Goal: Task Accomplishment & Management: Complete application form

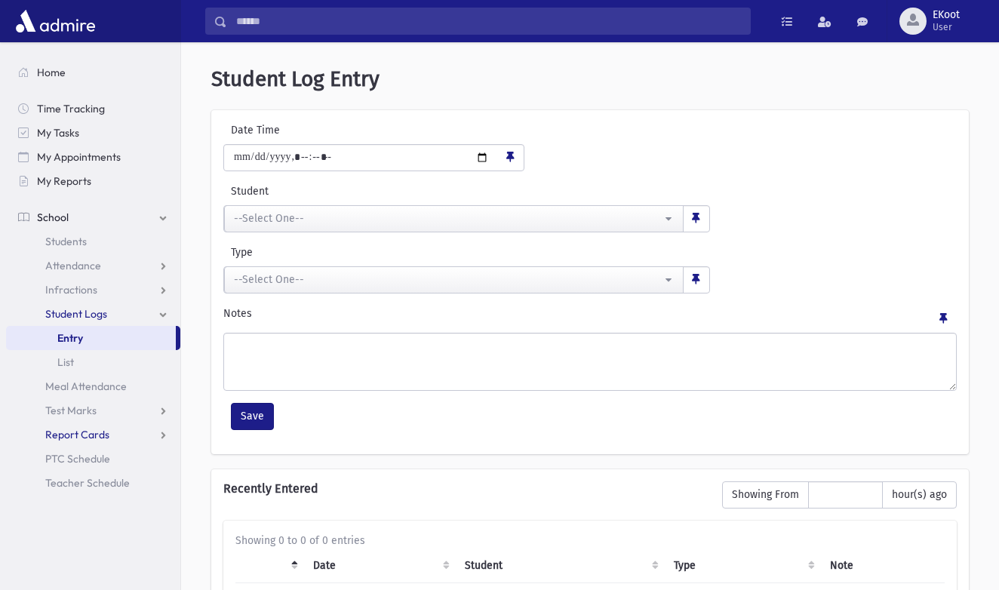
click at [125, 424] on link "Report Cards" at bounding box center [93, 435] width 174 height 24
click at [86, 504] on span "PTC Schedule" at bounding box center [77, 507] width 65 height 14
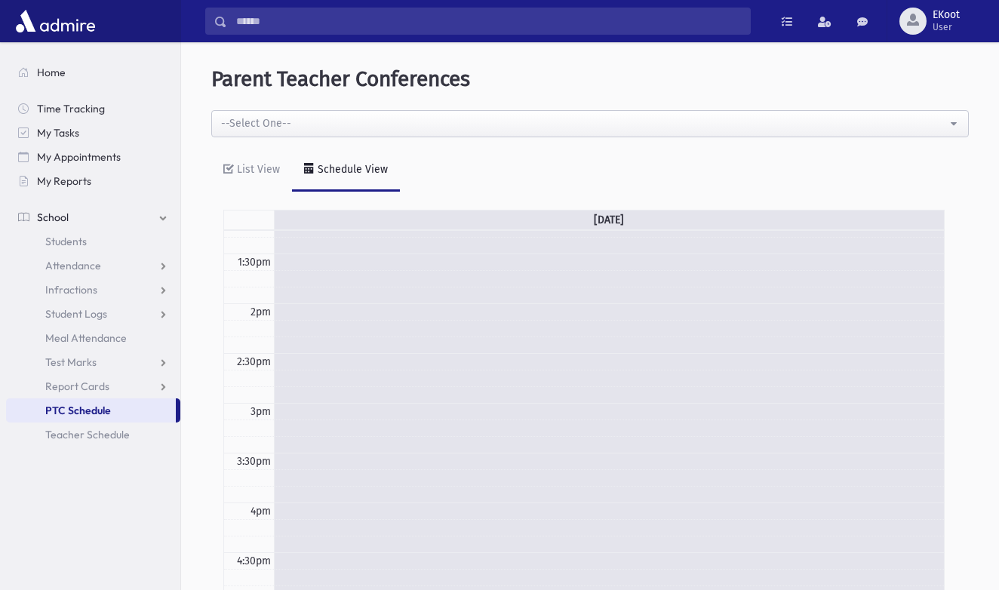
scroll to position [443, 0]
click at [107, 430] on span "Teacher Schedule" at bounding box center [87, 435] width 85 height 14
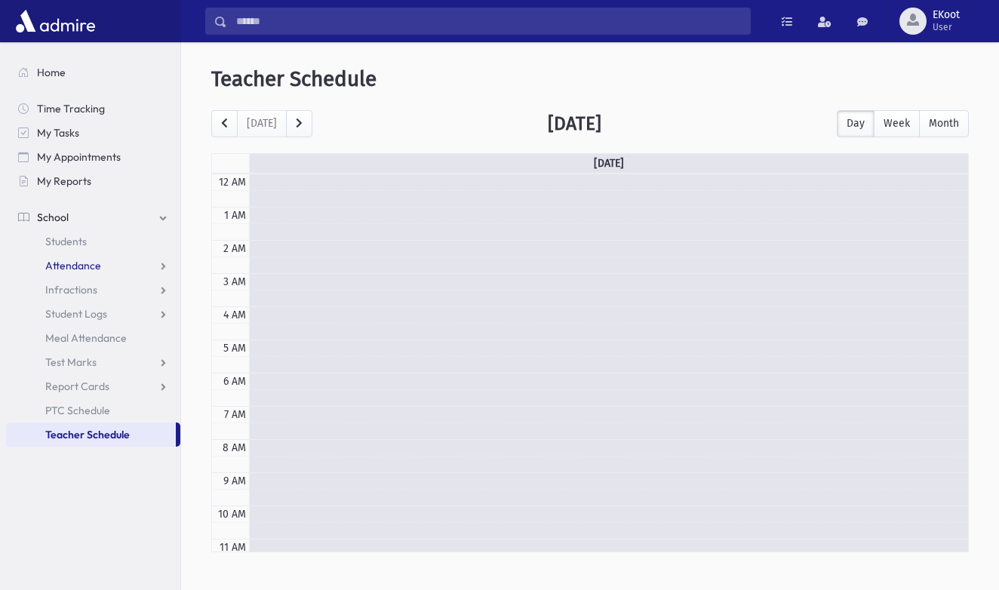
click at [145, 262] on link "Attendance" at bounding box center [93, 266] width 174 height 24
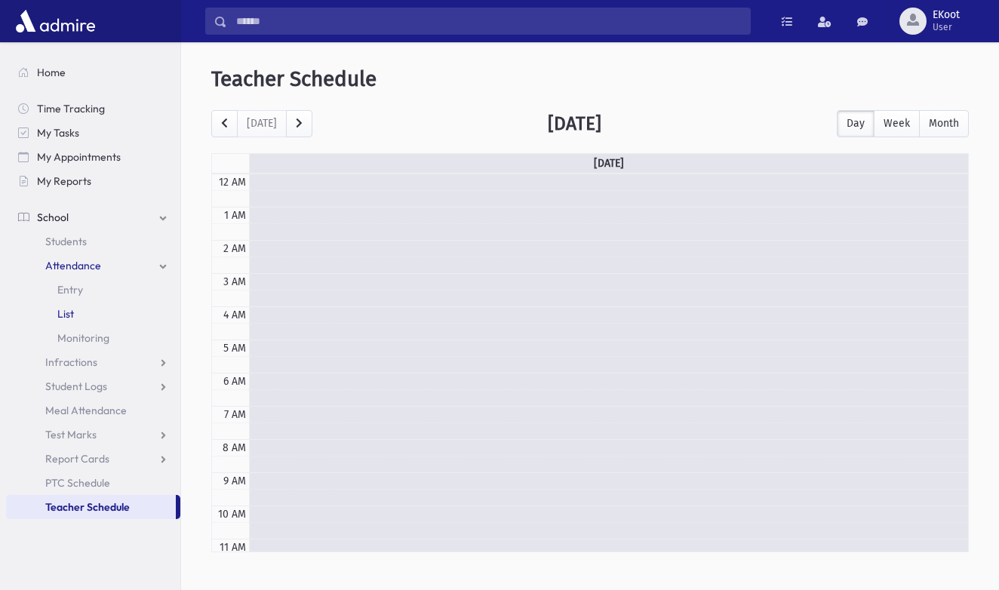
click at [77, 312] on link "List" at bounding box center [93, 314] width 174 height 24
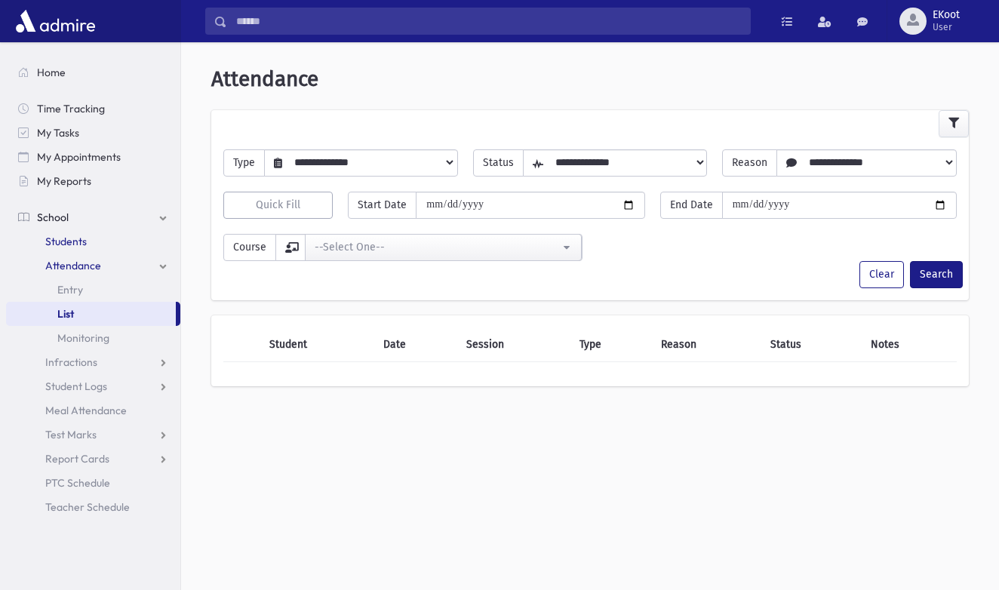
click at [71, 242] on span "Students" at bounding box center [66, 242] width 42 height 14
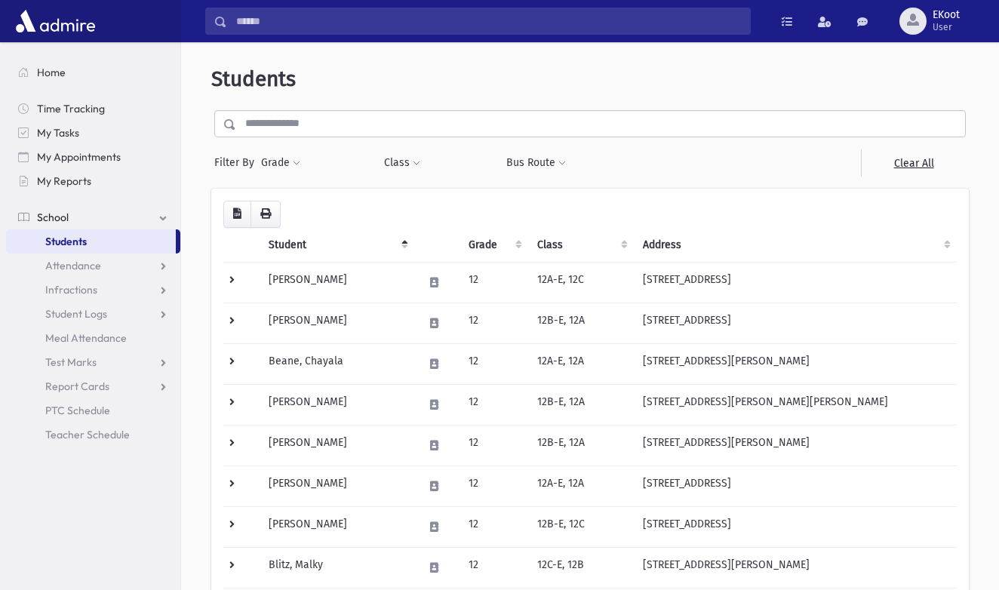
click at [707, 239] on th "Address" at bounding box center [795, 245] width 323 height 35
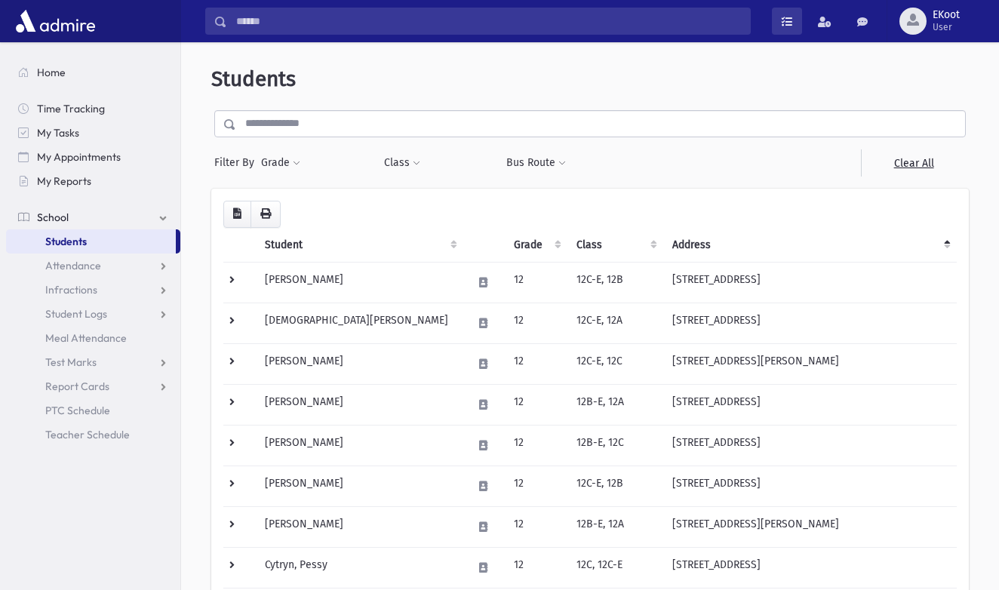
click at [789, 27] on span at bounding box center [787, 22] width 11 height 11
click at [821, 23] on span at bounding box center [825, 22] width 14 height 11
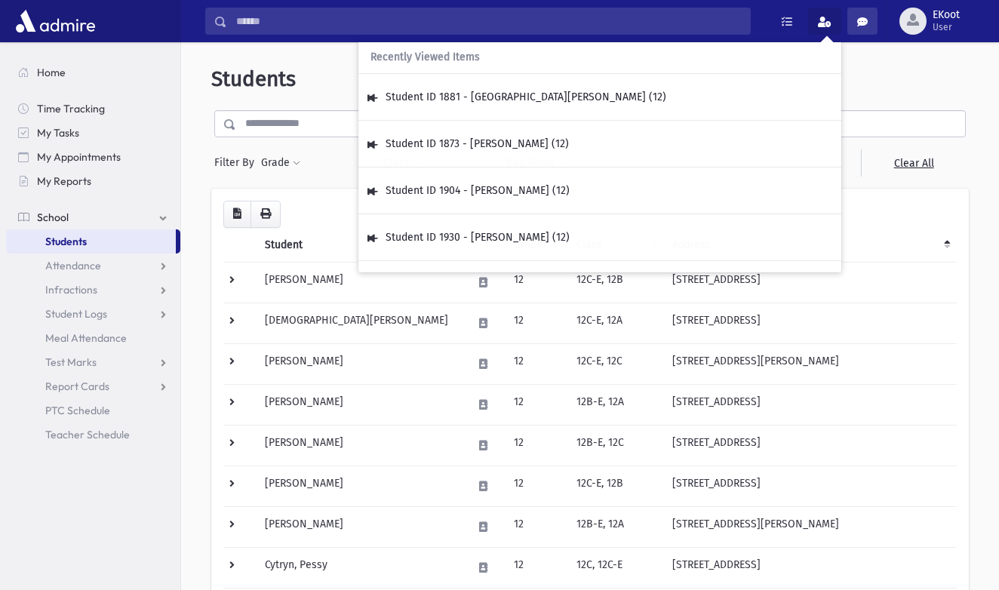
click at [857, 26] on span at bounding box center [862, 22] width 11 height 11
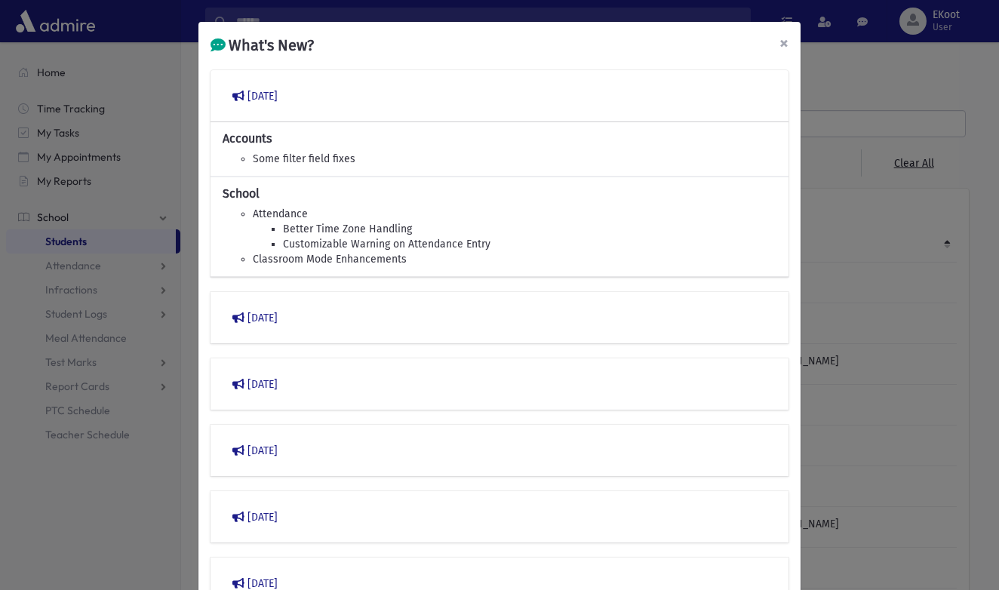
click at [789, 46] on button "×" at bounding box center [784, 43] width 33 height 42
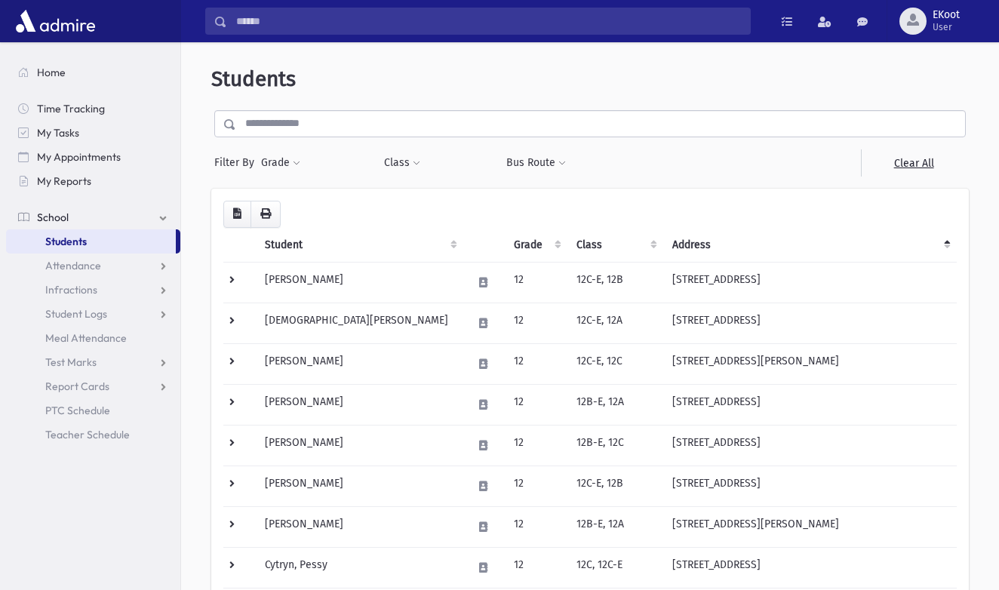
click at [48, 38] on div at bounding box center [90, 21] width 181 height 42
click at [32, 91] on ul "Home Time Tracking My Tasks My Appointments My Reports School School Students A…" at bounding box center [93, 253] width 174 height 386
click at [23, 81] on link "Home" at bounding box center [93, 72] width 174 height 24
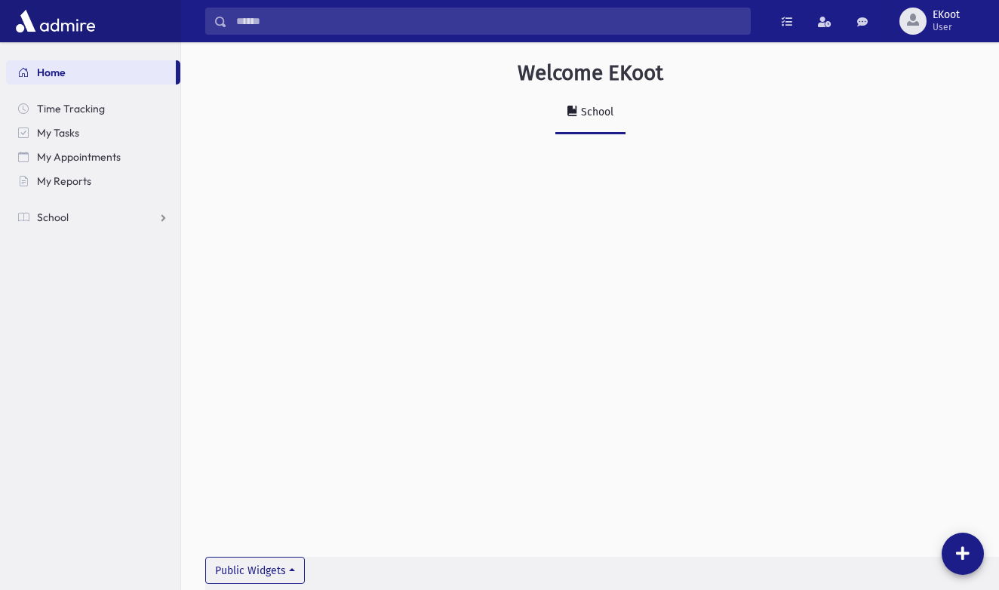
click at [592, 122] on link "School" at bounding box center [590, 113] width 70 height 42
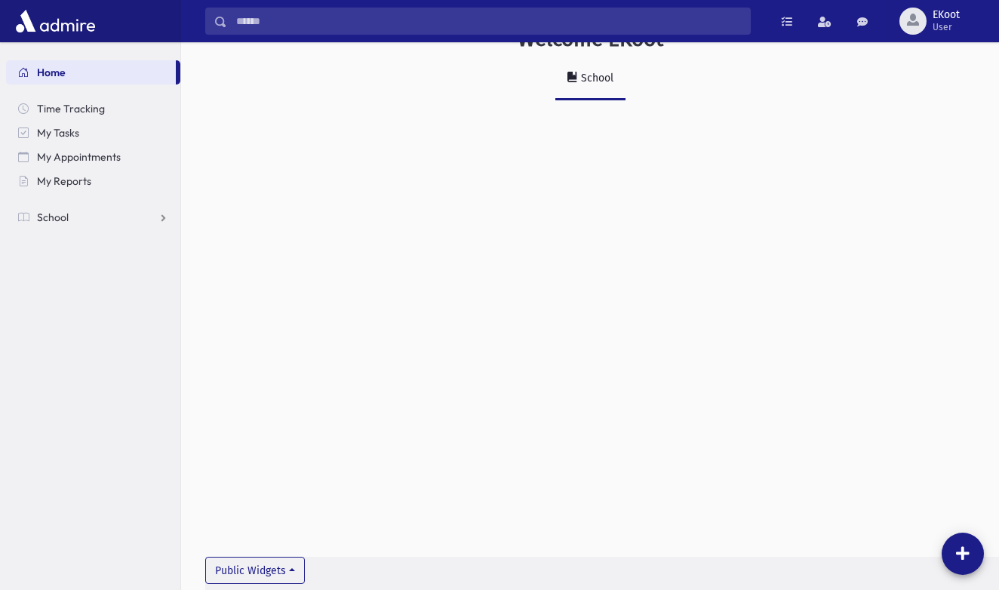
scroll to position [34, 0]
click at [127, 218] on link "School" at bounding box center [93, 217] width 174 height 24
click at [90, 240] on link "Students" at bounding box center [93, 241] width 174 height 24
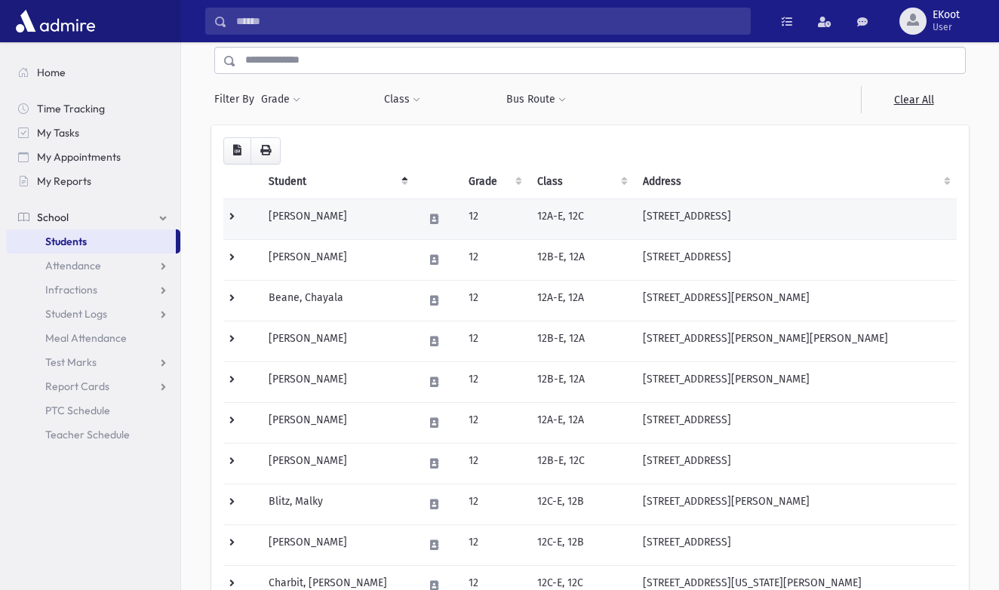
scroll to position [65, 0]
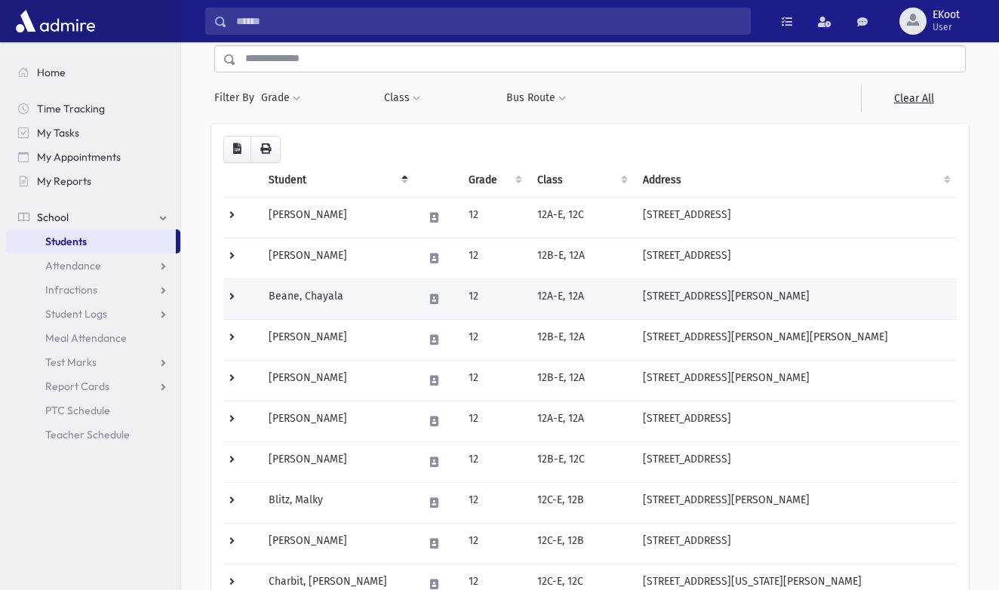
click at [503, 294] on td "12" at bounding box center [494, 298] width 69 height 41
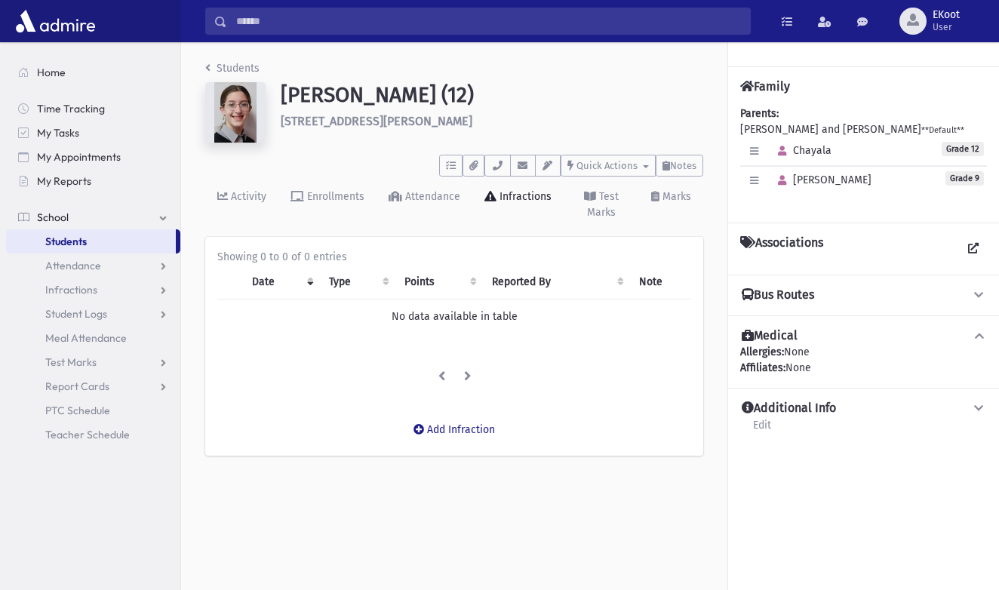
click at [846, 355] on div "Allergies: None Affiliates: None" at bounding box center [863, 360] width 247 height 32
click at [444, 187] on link "Attendance" at bounding box center [425, 206] width 96 height 58
click at [507, 200] on div "Infractions" at bounding box center [524, 196] width 55 height 13
click at [576, 198] on link "Test Marks" at bounding box center [601, 206] width 75 height 58
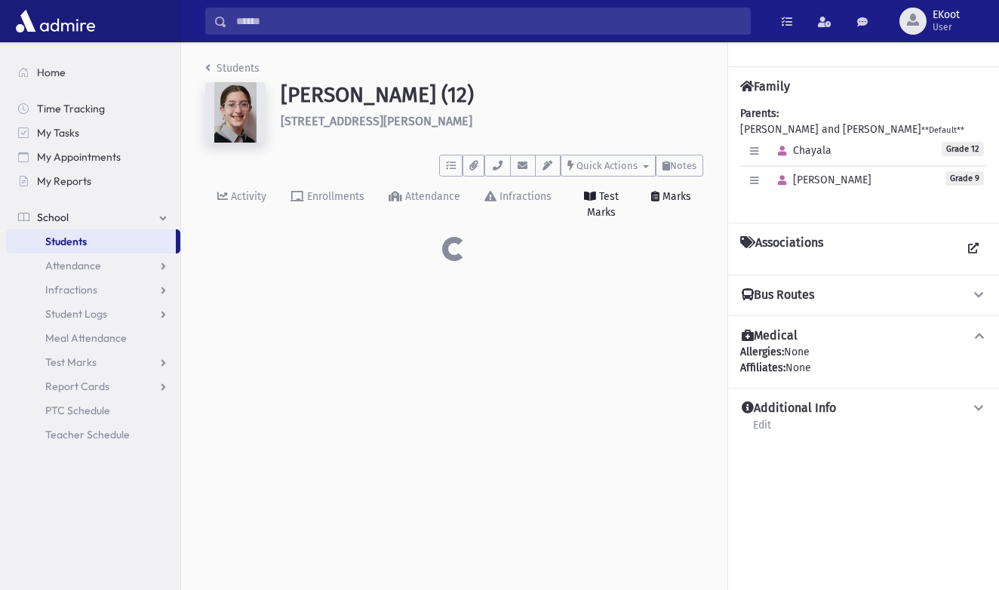
click at [663, 191] on div "Marks" at bounding box center [676, 196] width 32 height 13
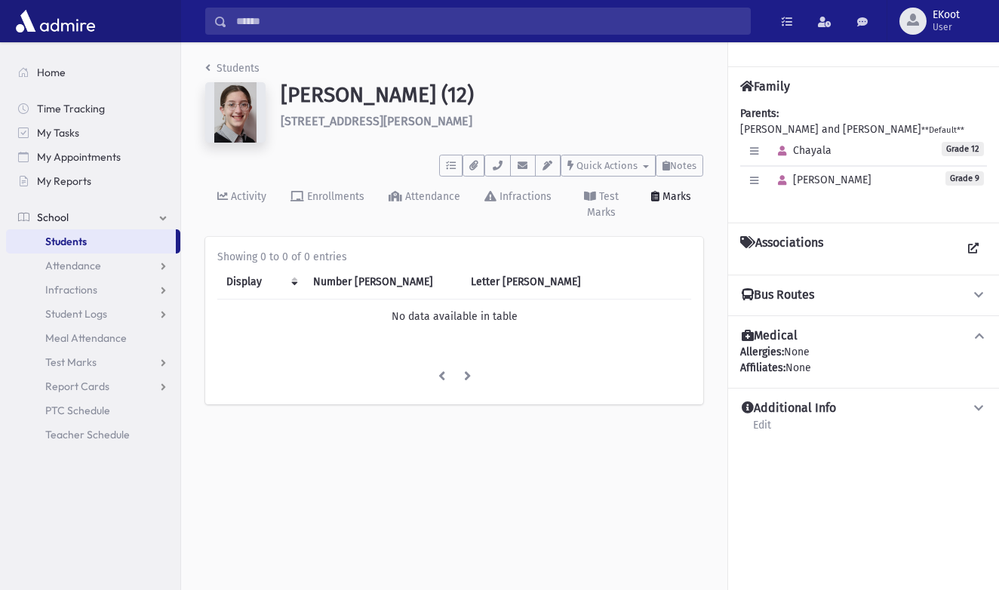
click at [226, 82] on img at bounding box center [235, 112] width 60 height 60
click at [214, 73] on link "Students" at bounding box center [232, 68] width 54 height 13
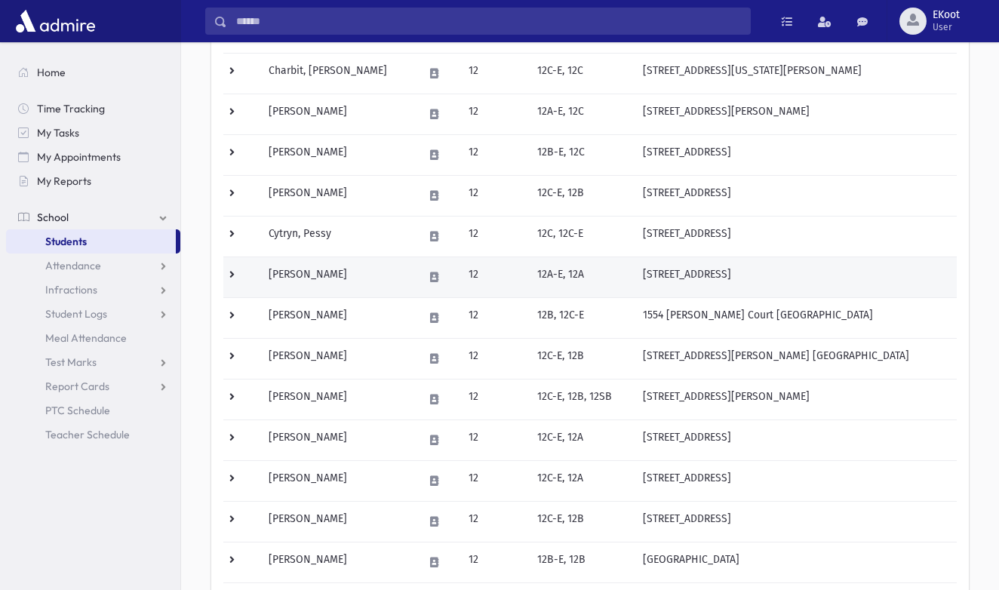
scroll to position [580, 0]
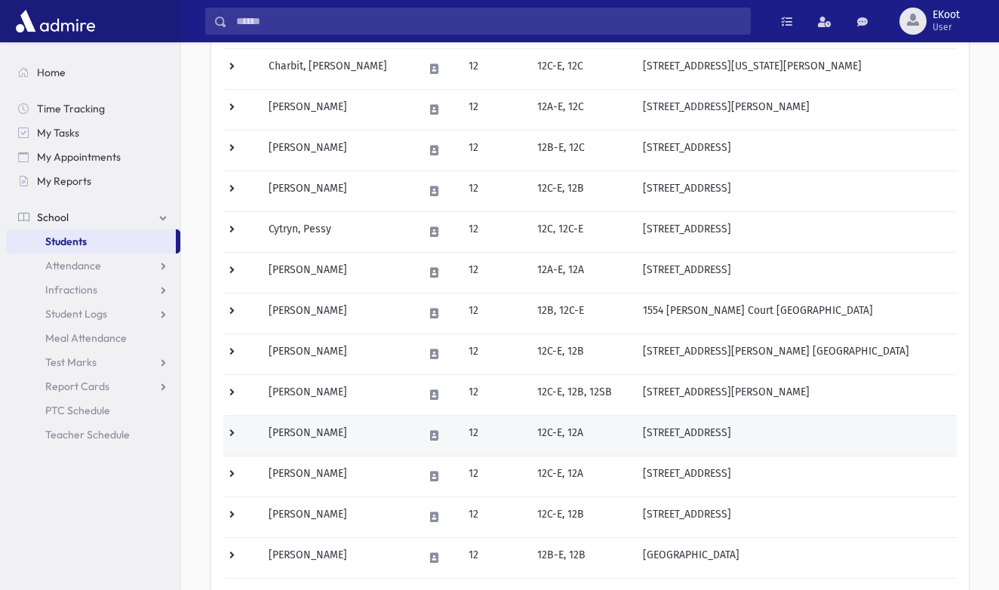
click at [367, 436] on td "Fine, Miriam" at bounding box center [337, 435] width 155 height 41
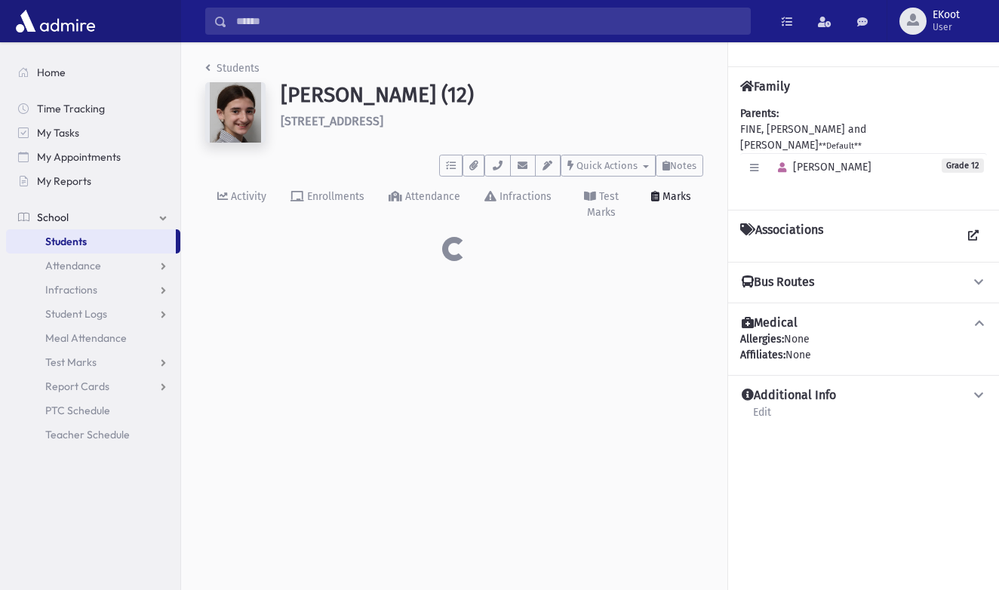
scroll to position [1, 0]
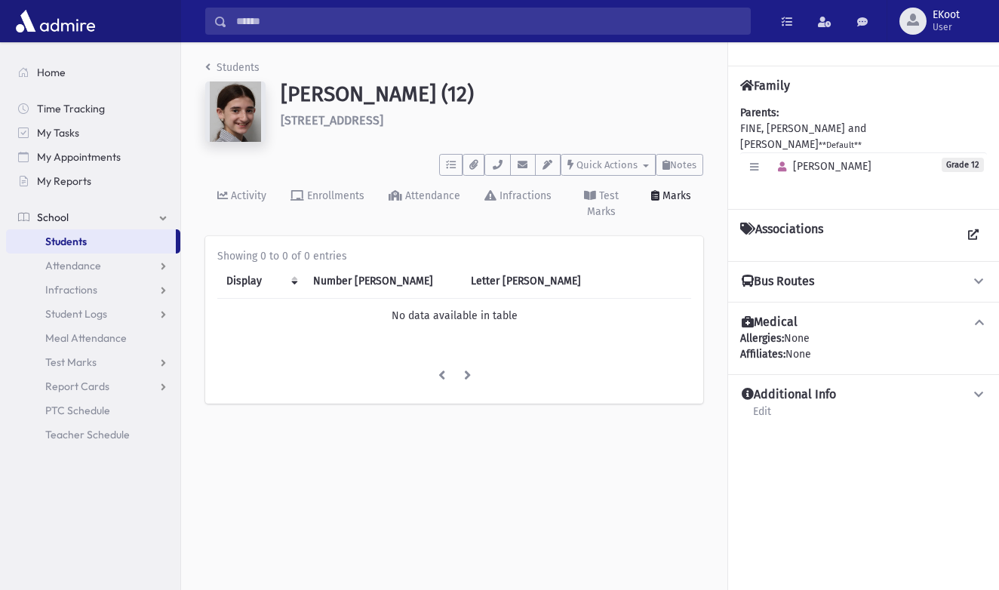
click at [217, 71] on link "Students" at bounding box center [232, 67] width 54 height 13
click at [961, 225] on link at bounding box center [973, 235] width 27 height 27
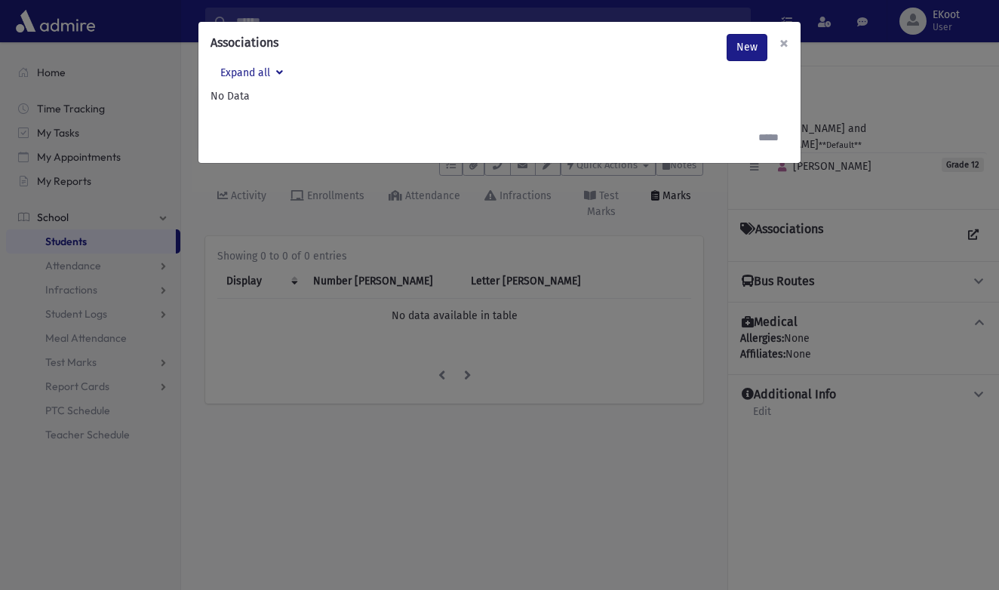
click at [784, 45] on span "×" at bounding box center [784, 42] width 9 height 21
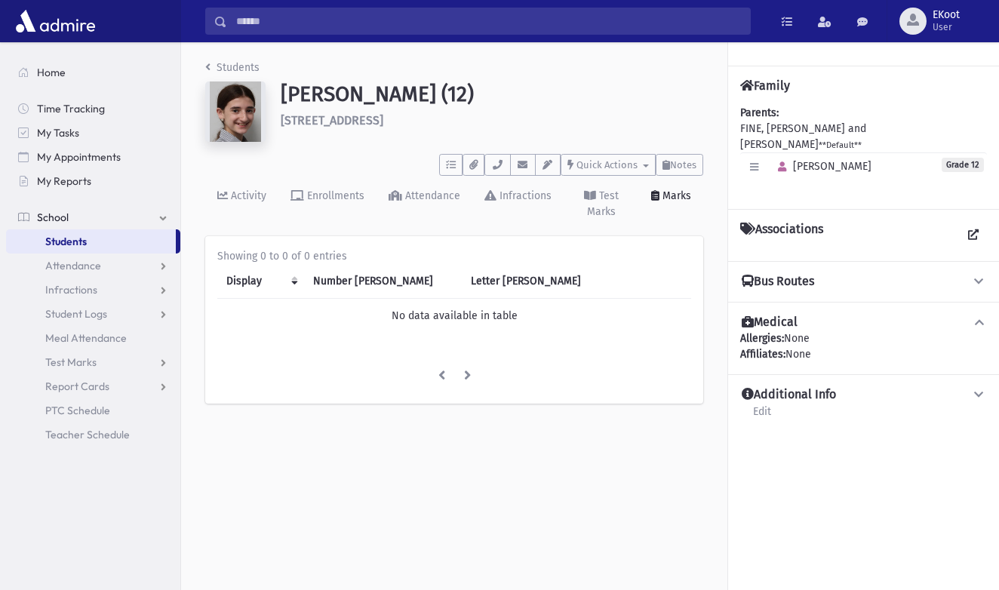
click at [222, 66] on link "Students" at bounding box center [232, 67] width 54 height 13
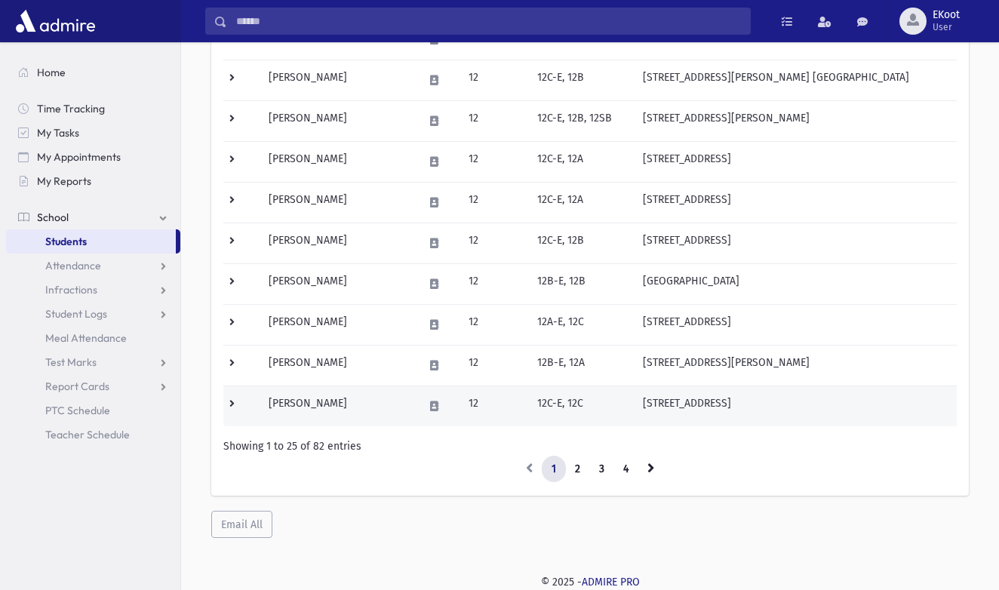
scroll to position [854, 0]
click at [383, 399] on td "[PERSON_NAME]" at bounding box center [337, 406] width 155 height 41
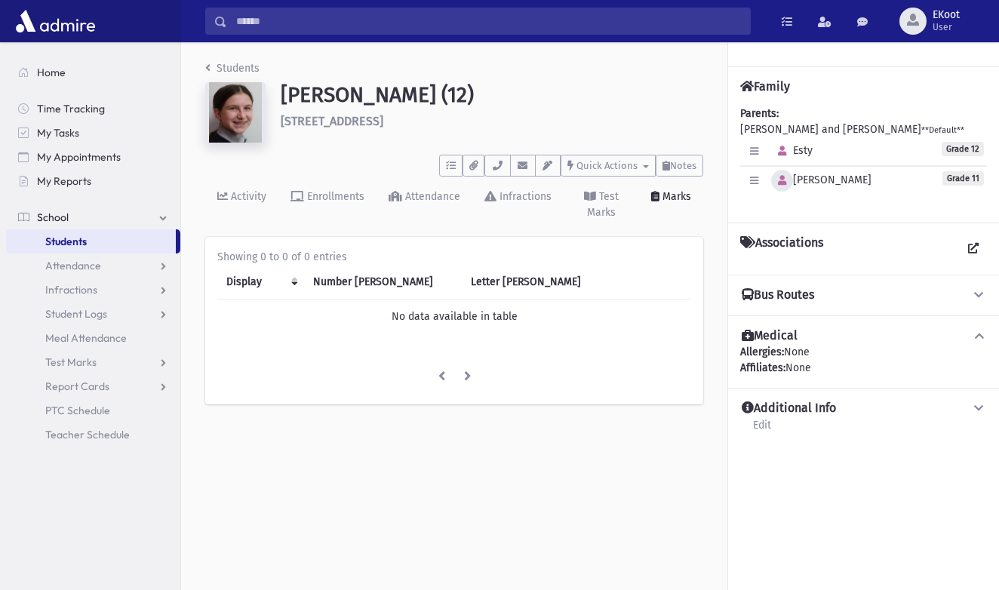
click at [783, 182] on icon "button" at bounding box center [782, 181] width 8 height 10
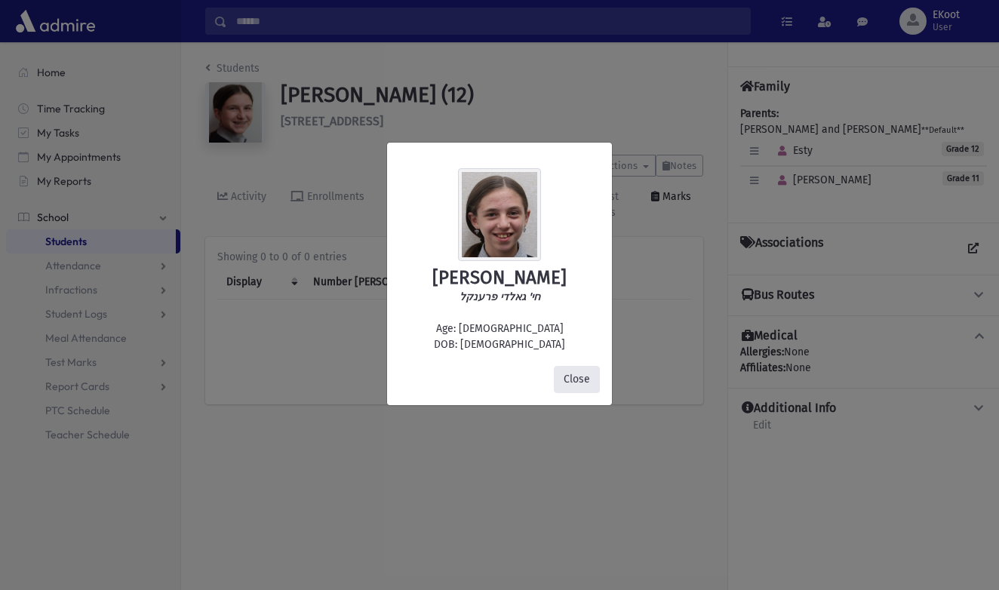
click at [589, 390] on button "Close" at bounding box center [577, 379] width 46 height 27
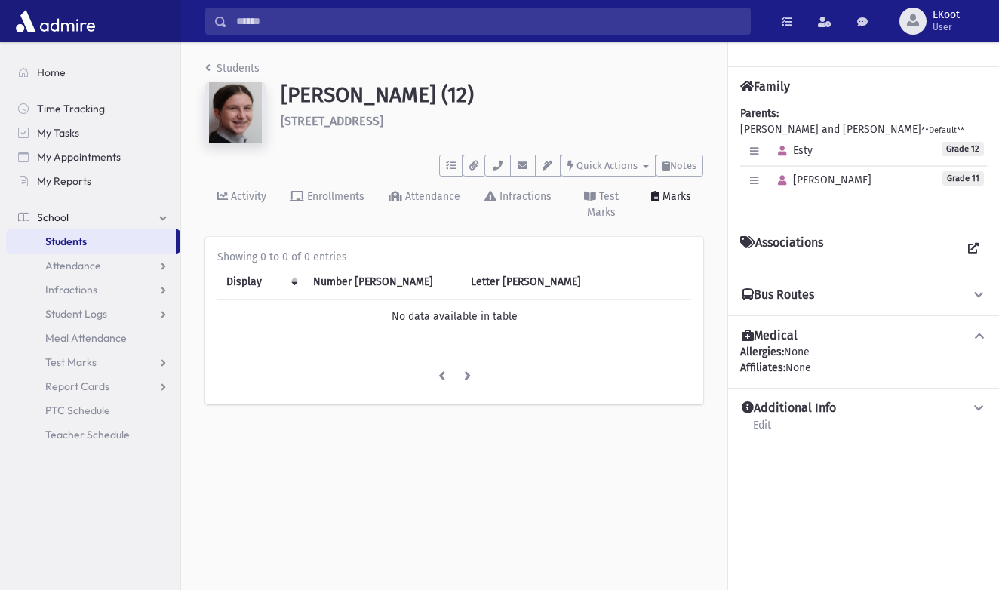
click at [820, 362] on div "Affiliates: None" at bounding box center [863, 368] width 247 height 16
click at [787, 405] on h4 "Additional Info" at bounding box center [789, 409] width 94 height 16
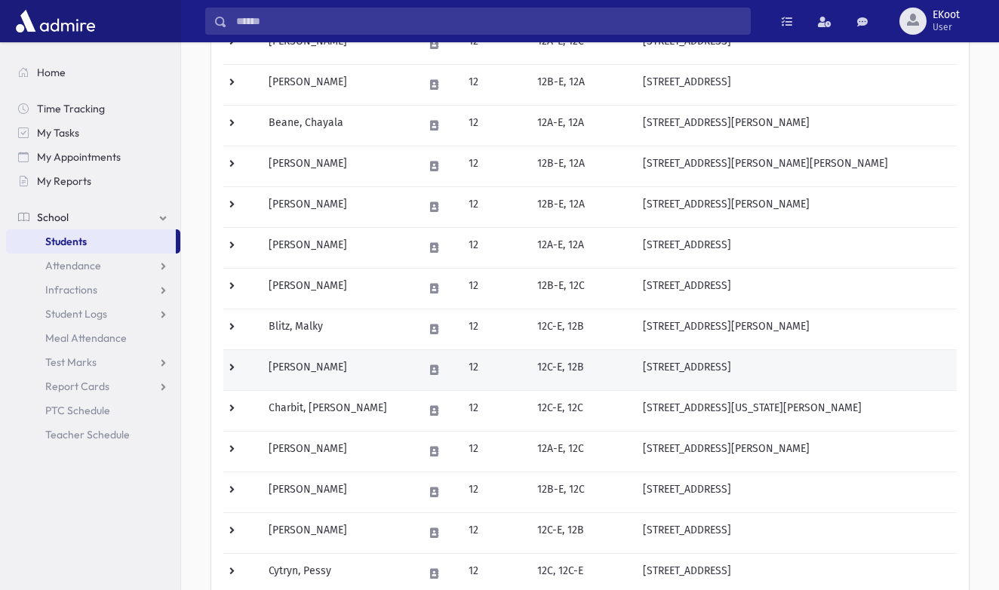
scroll to position [223, 0]
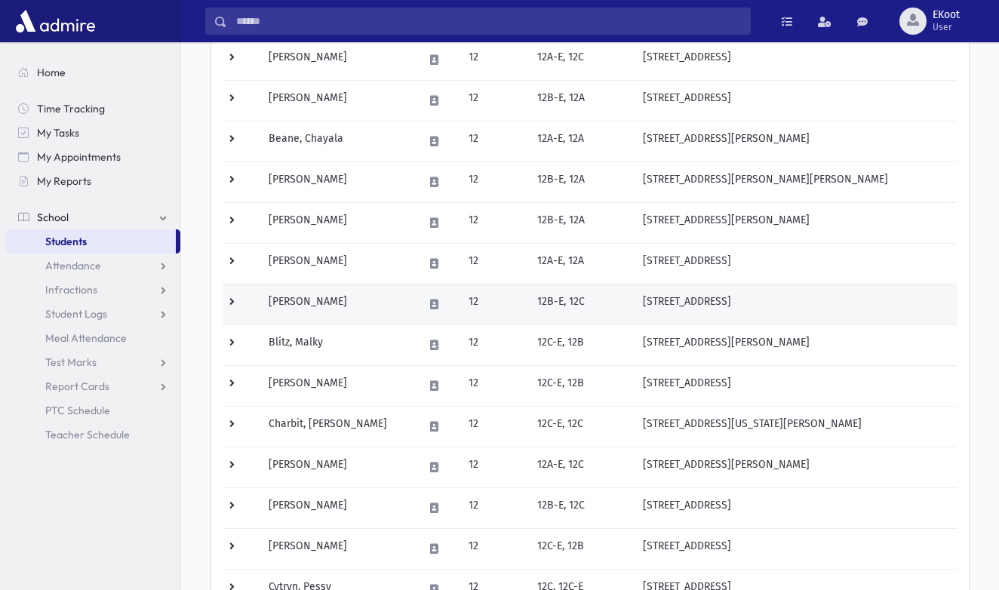
click at [343, 311] on td "Blachorsky, Shani" at bounding box center [337, 304] width 155 height 41
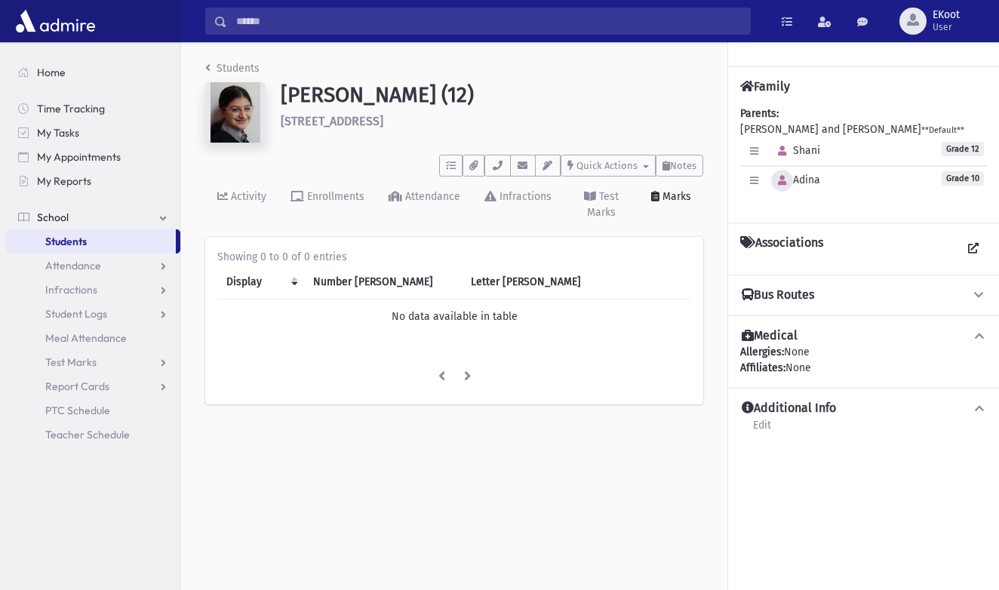
click at [781, 183] on icon "button" at bounding box center [782, 181] width 8 height 10
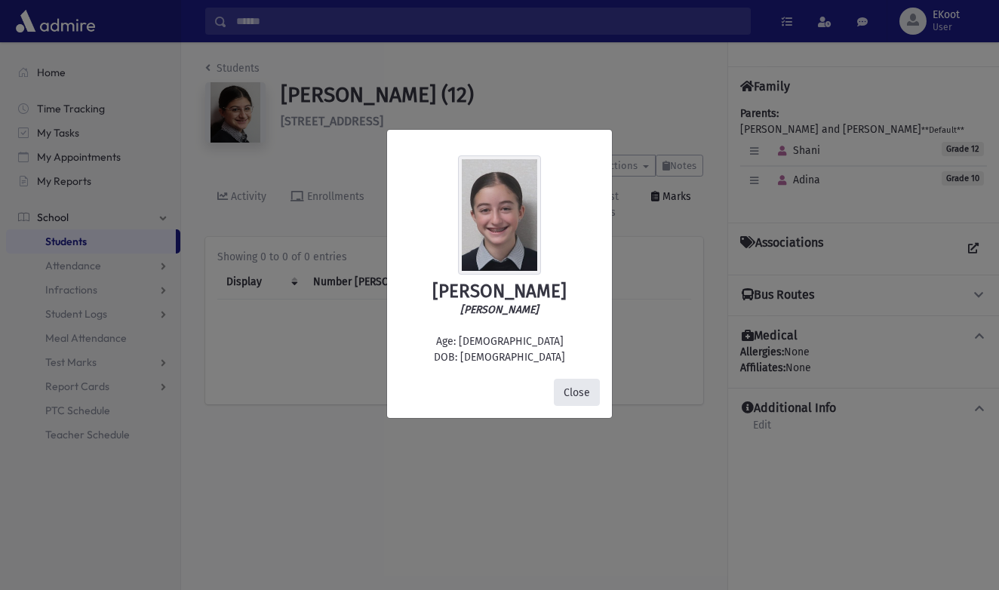
click at [589, 391] on button "Close" at bounding box center [577, 392] width 46 height 27
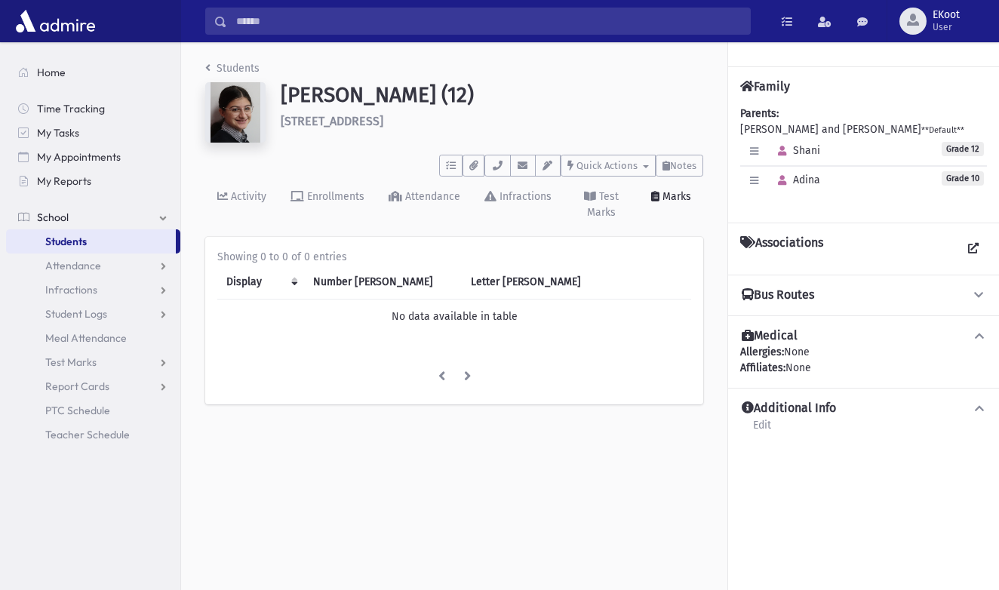
click at [835, 318] on div "Medical Allergies: None Affiliates: None" at bounding box center [863, 351] width 271 height 72
click at [805, 315] on div "Medical Allergies: None Affiliates: None" at bounding box center [863, 351] width 271 height 72
click at [801, 303] on button "Bus Routes" at bounding box center [863, 296] width 247 height 16
drag, startPoint x: 855, startPoint y: 368, endPoint x: 786, endPoint y: 333, distance: 78.0
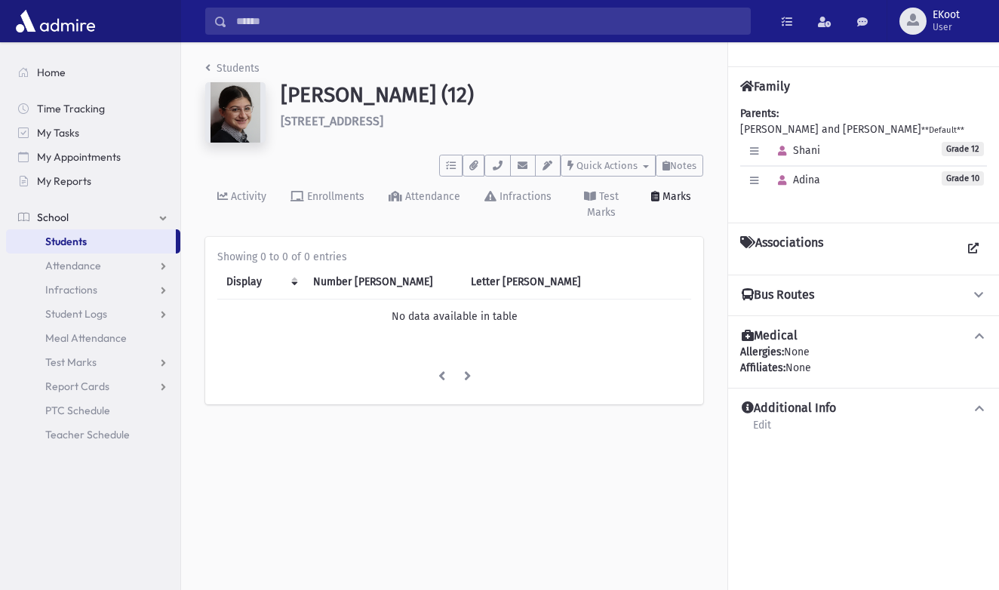
click at [780, 331] on div "Medical Allergies: None Affiliates: None" at bounding box center [863, 351] width 271 height 72
click at [786, 333] on h4 "Medical" at bounding box center [770, 336] width 56 height 16
click at [620, 166] on span "Quick Actions" at bounding box center [607, 165] width 61 height 11
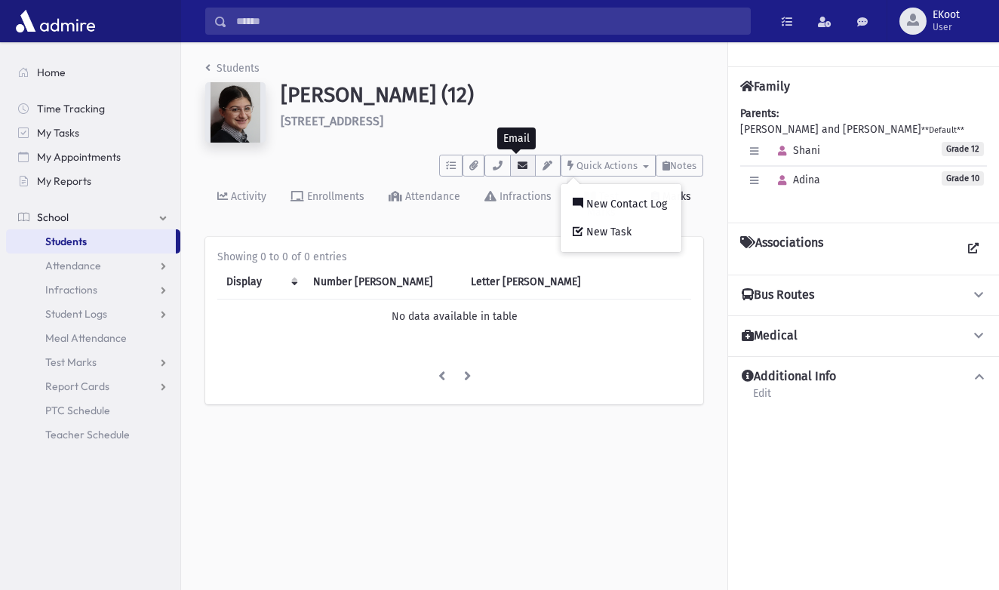
click at [517, 166] on icon "button" at bounding box center [523, 166] width 12 height 10
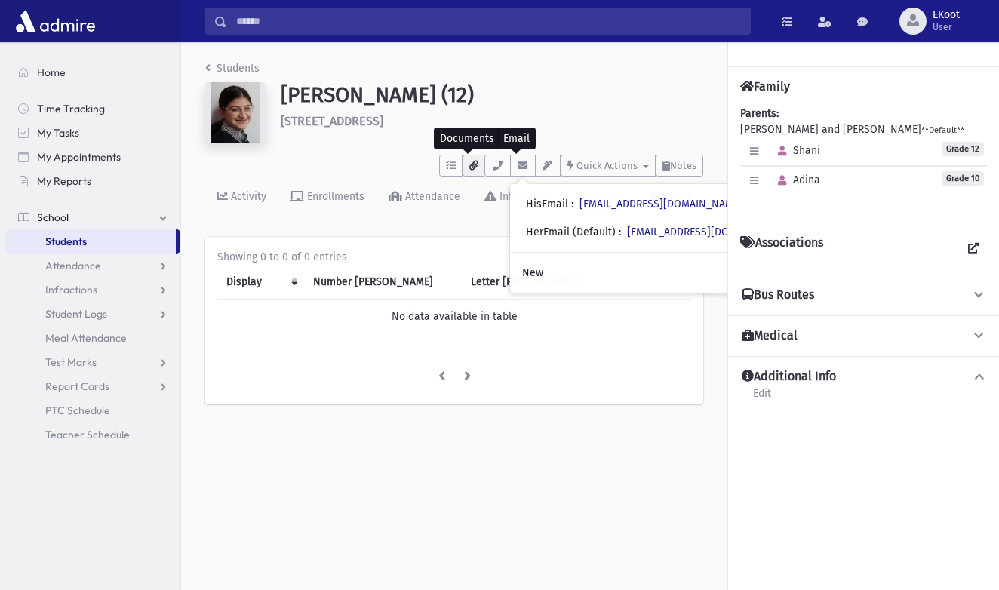
click at [472, 166] on button "button" at bounding box center [474, 166] width 22 height 22
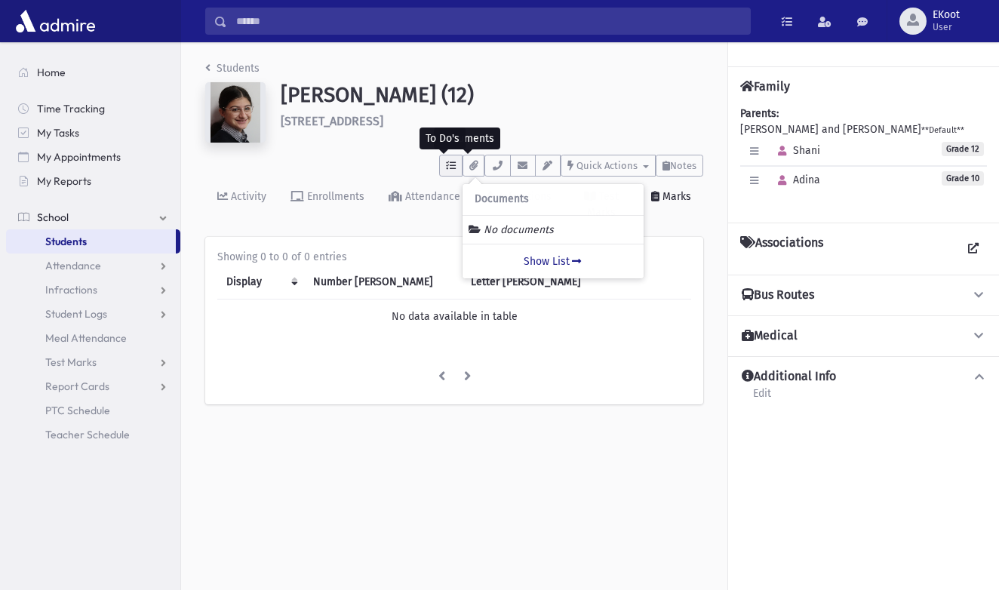
click at [451, 167] on button "button" at bounding box center [450, 166] width 23 height 22
click at [400, 173] on div "To Do's No open tasks Show List Documents No documents Show List • HisEmail : y…" at bounding box center [454, 163] width 498 height 28
click at [208, 67] on icon "breadcrumb" at bounding box center [207, 68] width 5 height 11
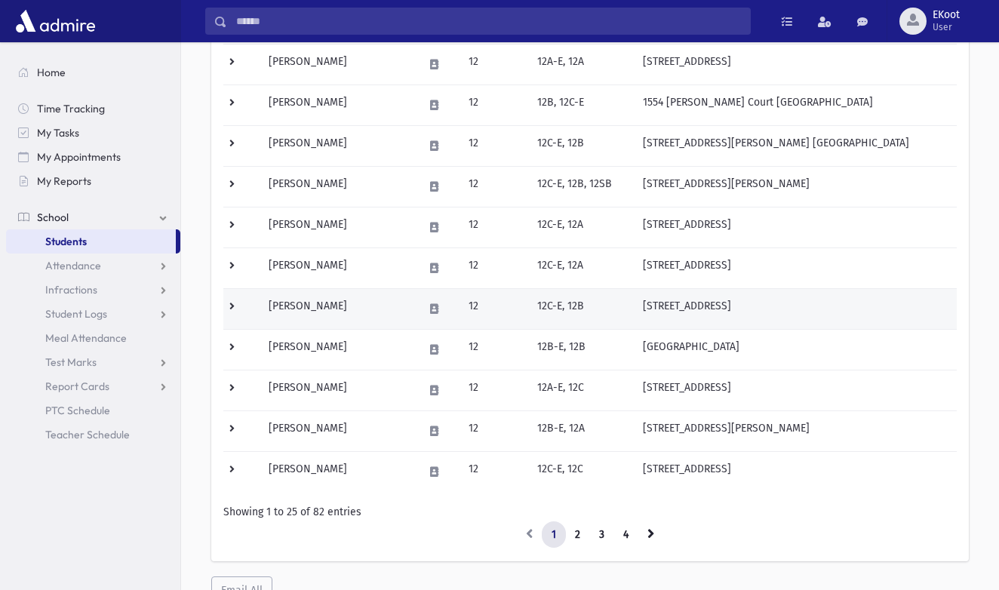
scroll to position [792, 0]
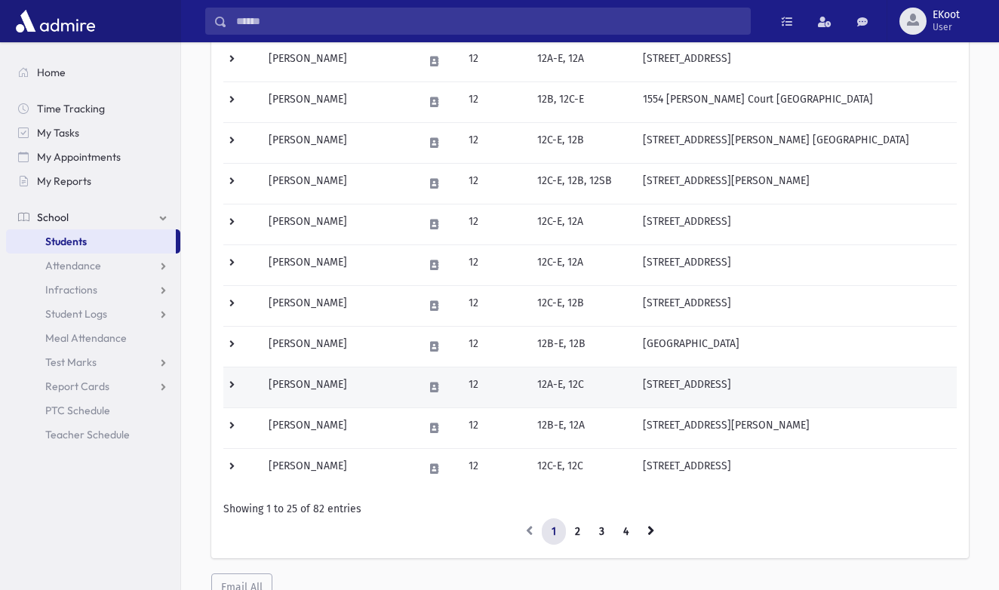
click at [473, 392] on td "12" at bounding box center [494, 387] width 69 height 41
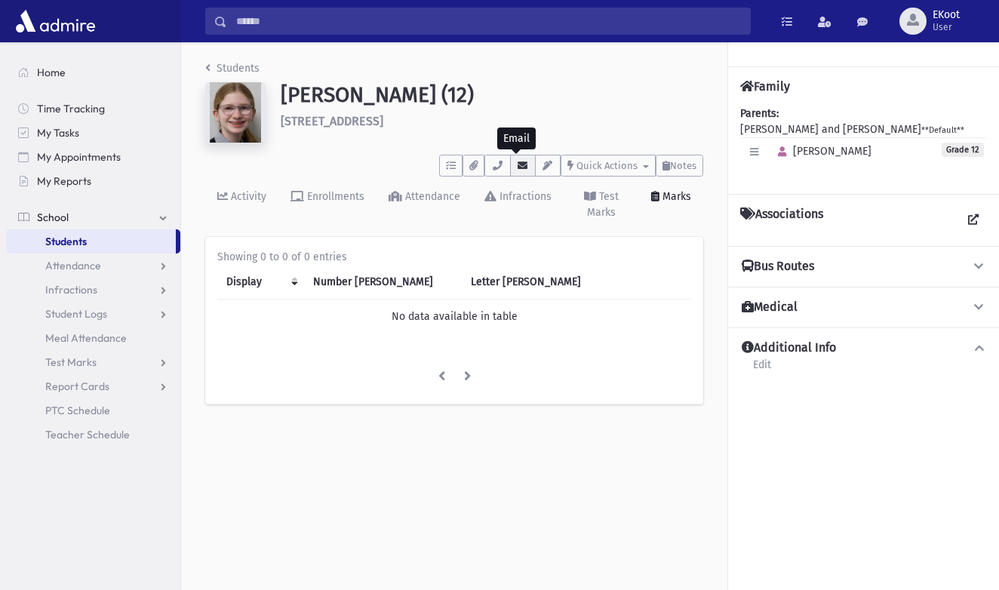
click at [517, 162] on icon "button" at bounding box center [523, 166] width 12 height 10
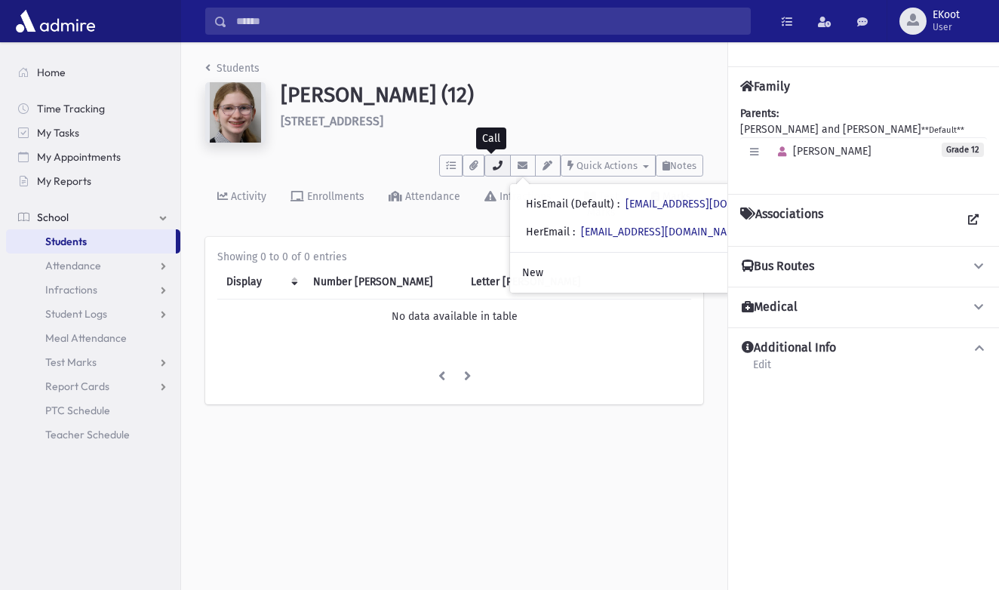
click at [491, 169] on icon "button" at bounding box center [497, 166] width 12 height 10
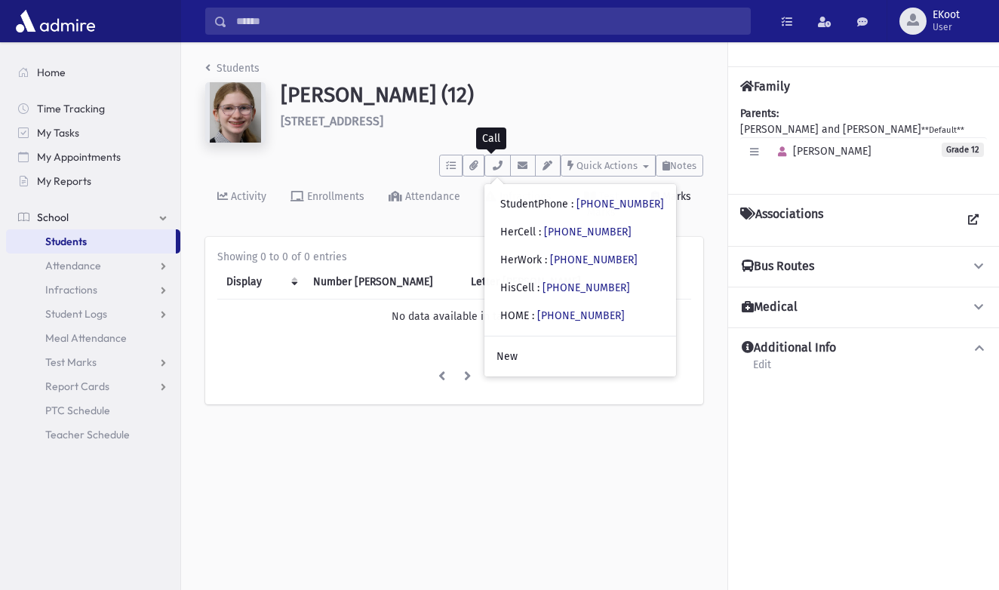
click at [367, 158] on div "To Do's No open tasks Show List Documents No documents Show List • StudentPhone…" at bounding box center [454, 163] width 498 height 28
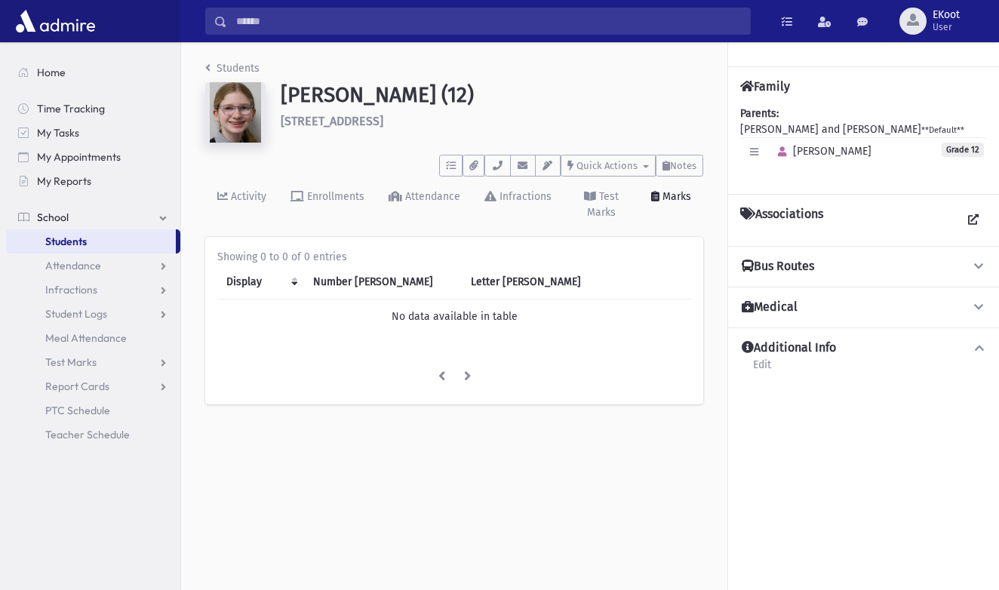
click at [207, 69] on icon "breadcrumb" at bounding box center [207, 68] width 5 height 11
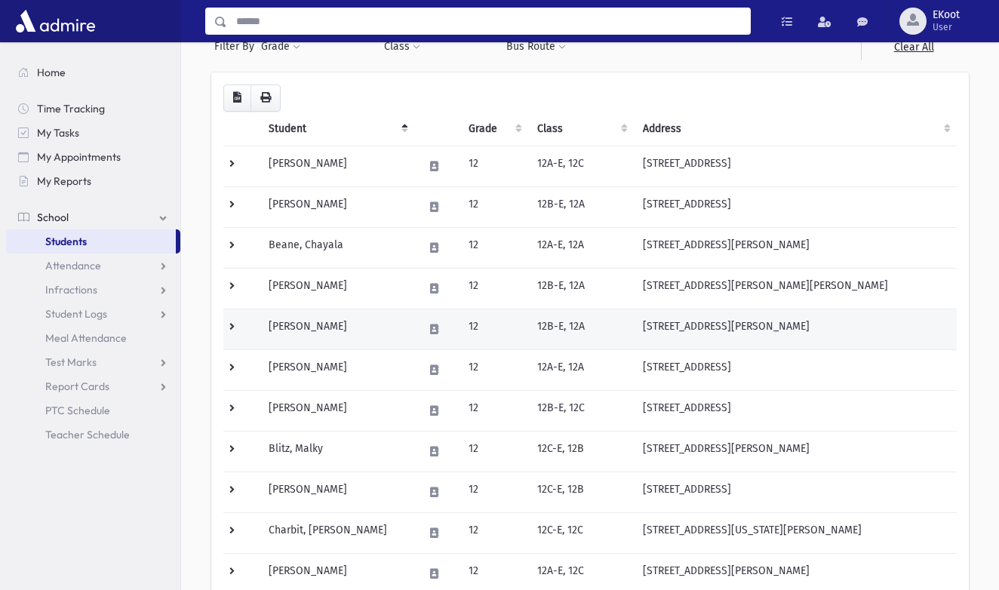
scroll to position [119, 0]
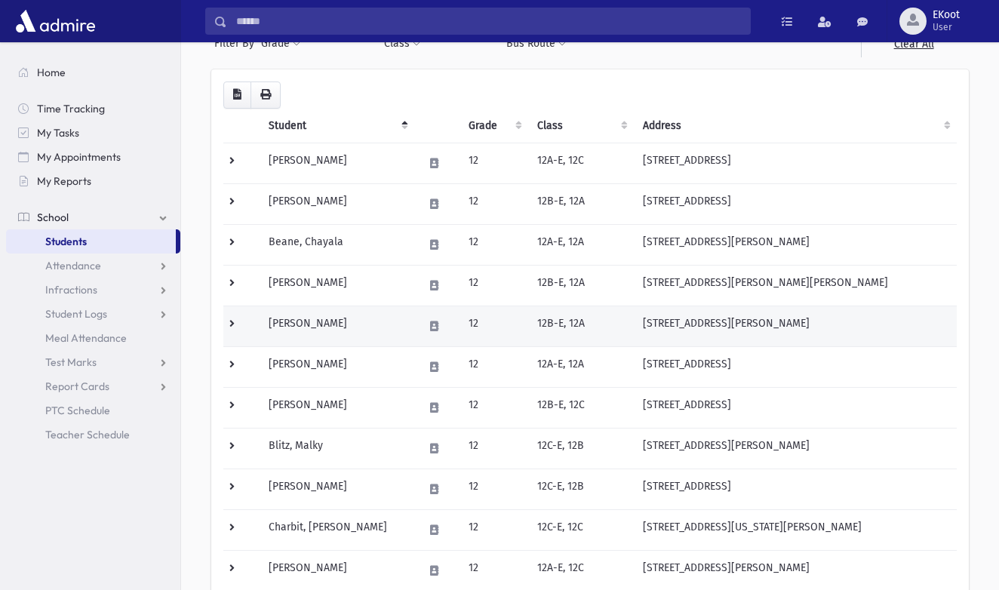
click at [361, 435] on td "Blitz, Malky" at bounding box center [337, 448] width 155 height 41
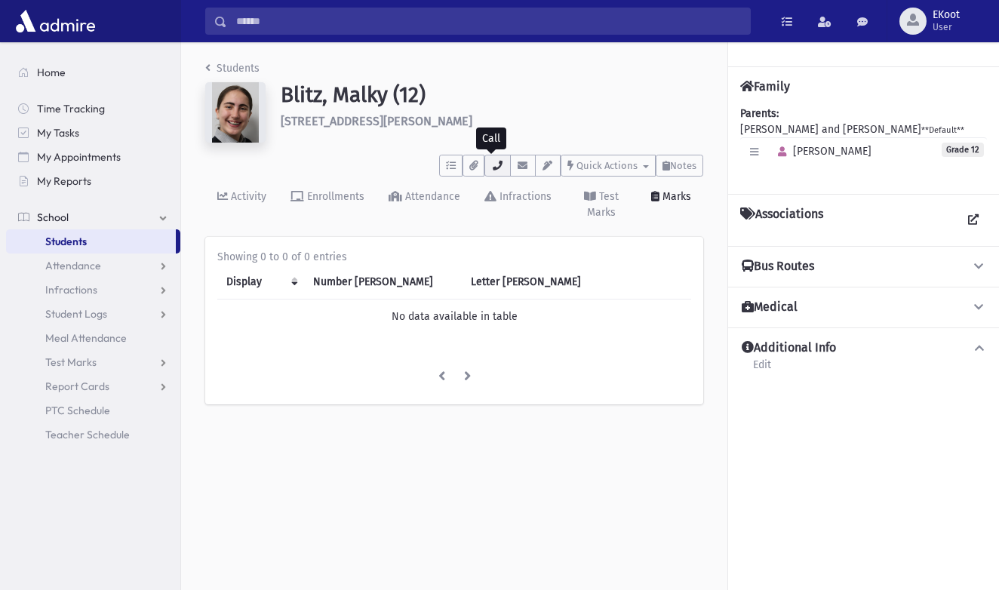
click at [499, 172] on button "button" at bounding box center [498, 166] width 26 height 22
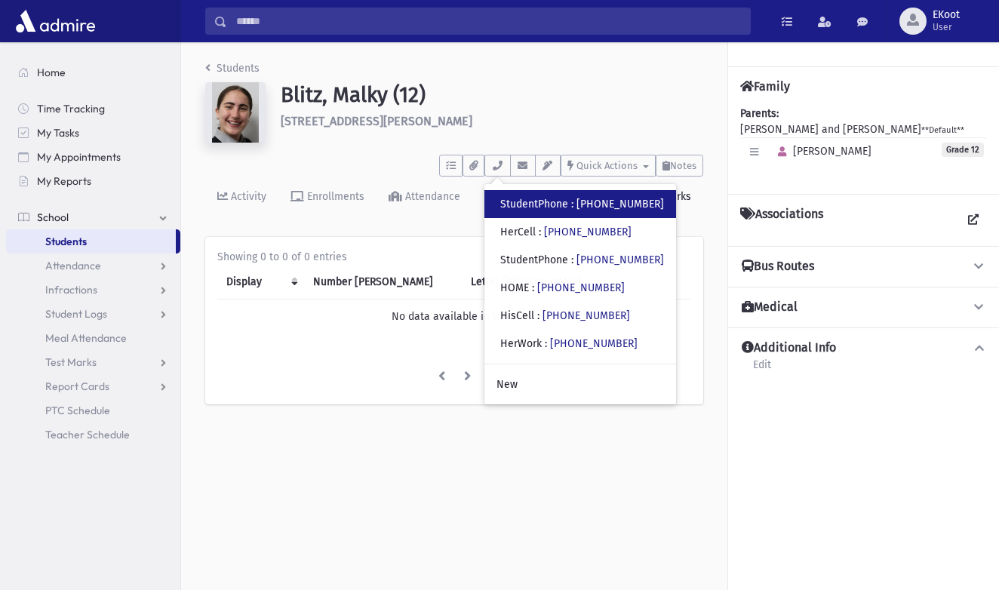
drag, startPoint x: 581, startPoint y: 208, endPoint x: 663, endPoint y: 212, distance: 81.6
click at [663, 212] on div "• StudentPhone : [PHONE_NUMBER]" at bounding box center [581, 204] width 192 height 28
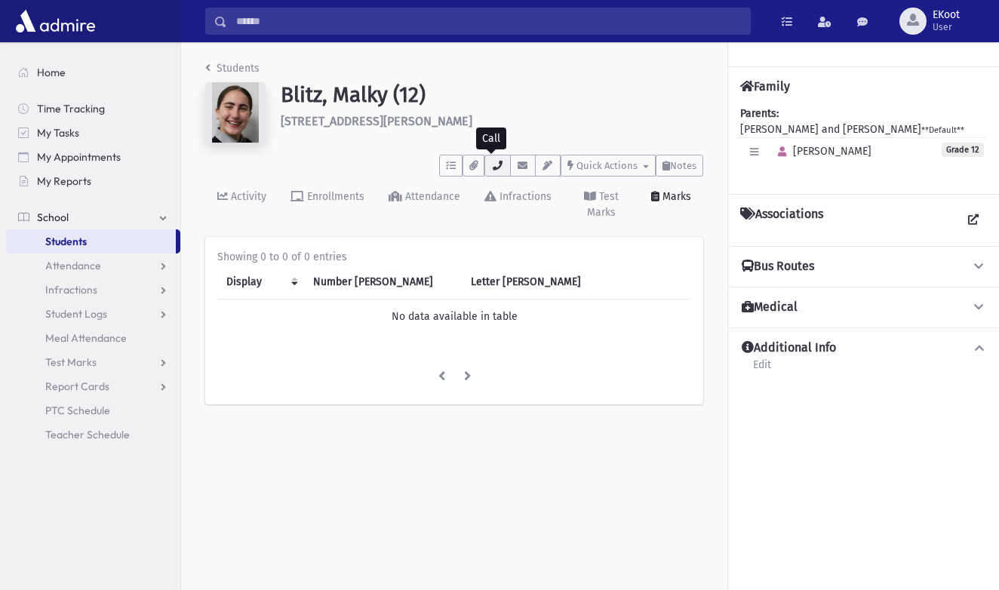
click at [496, 174] on button "button" at bounding box center [498, 166] width 26 height 22
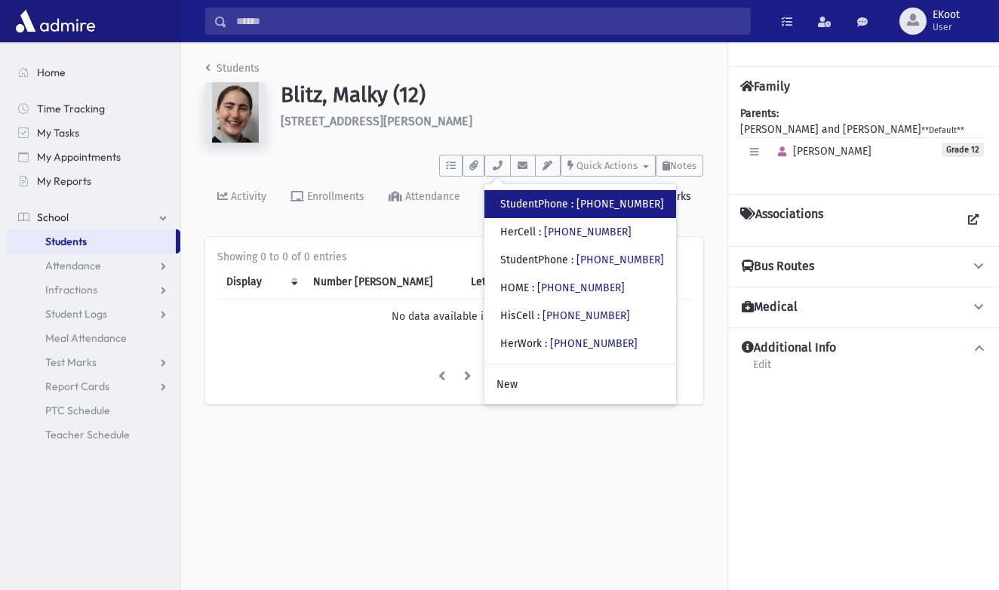
copy div "(848) 205-5302"
drag, startPoint x: 580, startPoint y: 209, endPoint x: 384, endPoint y: 68, distance: 241.7
click at [384, 68] on header "Students Blitz, Malky (12) 16 Hazelwood Lane Lakewood ***** To Do's No open tas…" at bounding box center [454, 139] width 498 height 158
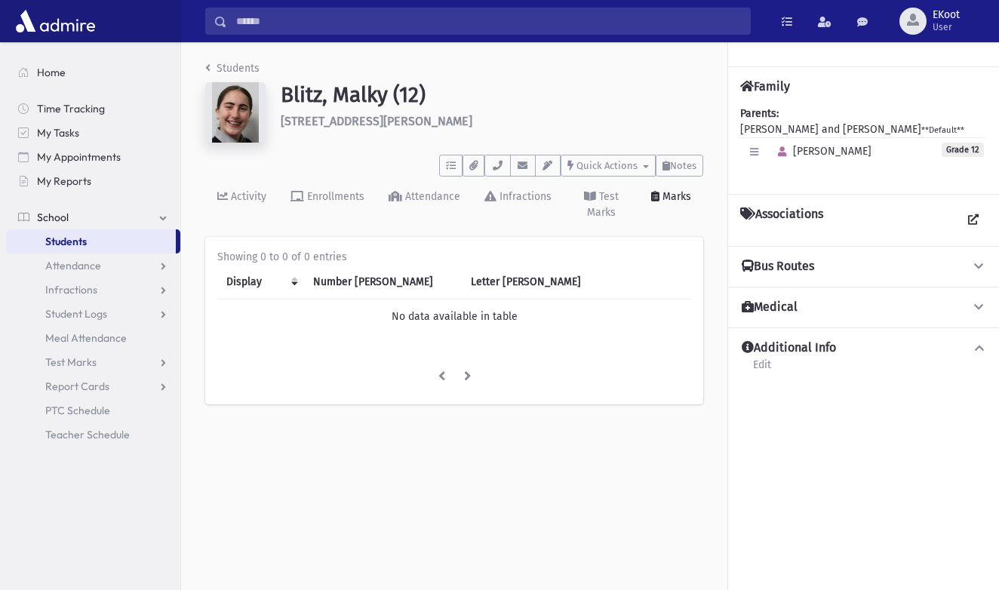
click at [101, 224] on link "School" at bounding box center [93, 217] width 174 height 24
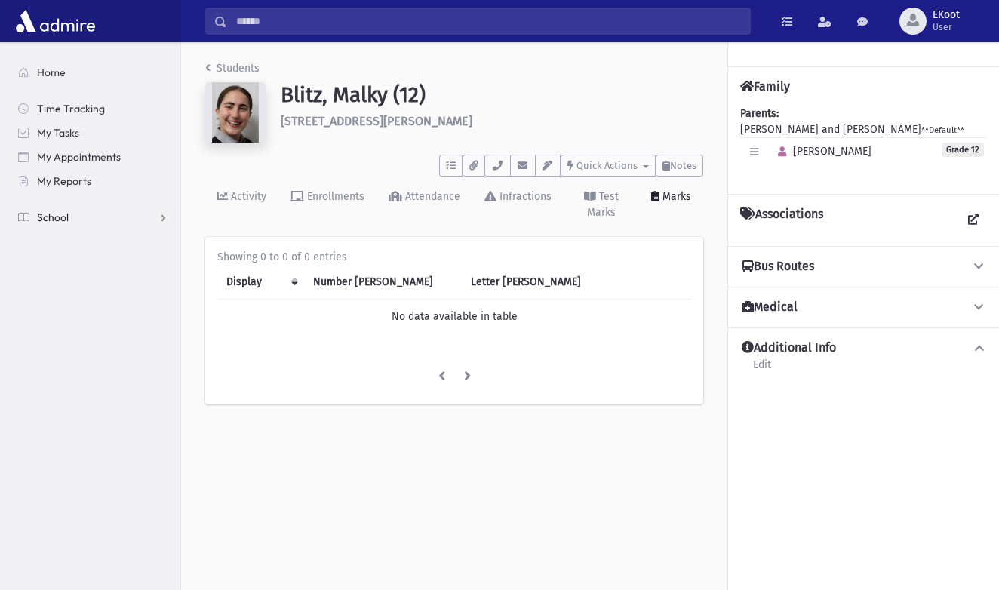
click at [75, 225] on link "School" at bounding box center [93, 217] width 174 height 24
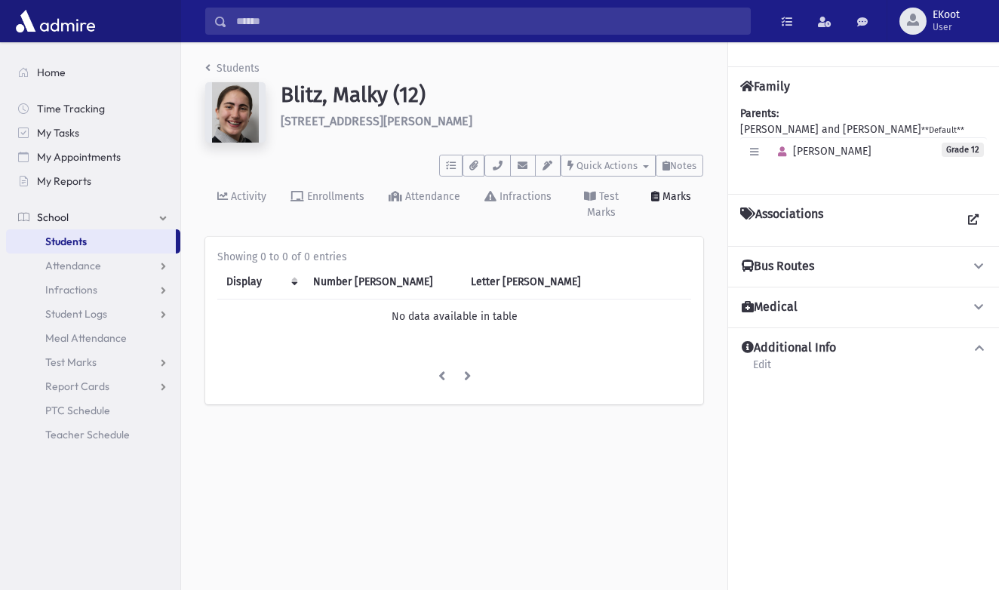
click at [87, 242] on span "Students" at bounding box center [66, 242] width 42 height 14
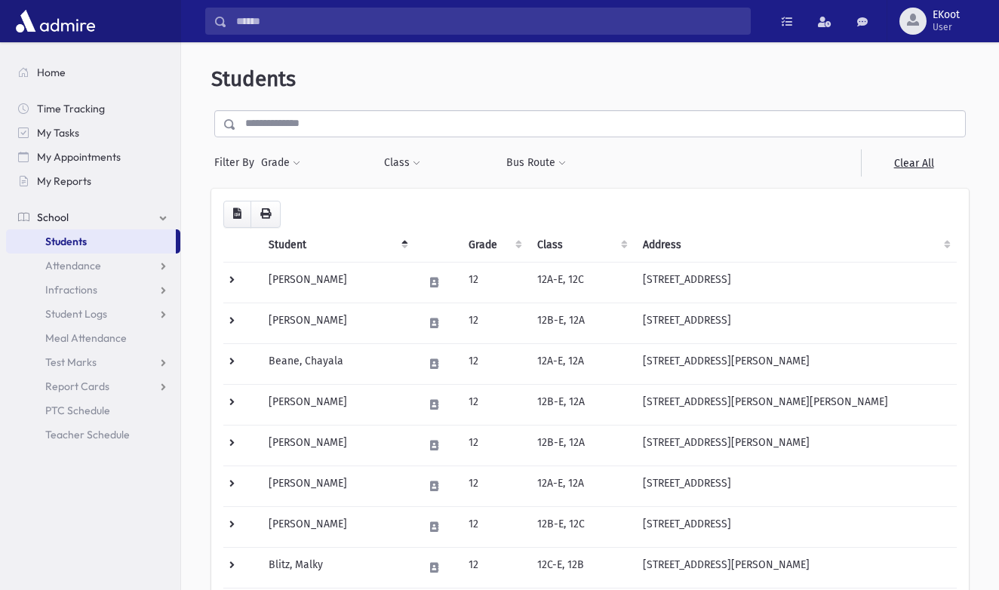
click at [266, 26] on input "Search" at bounding box center [488, 21] width 523 height 27
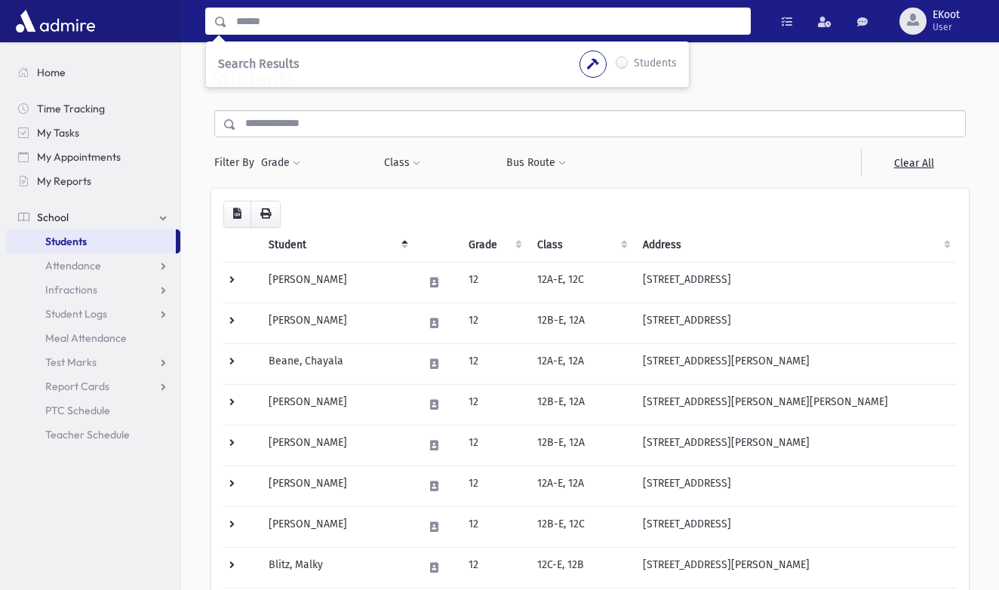
paste input "**********"
type input "**********"
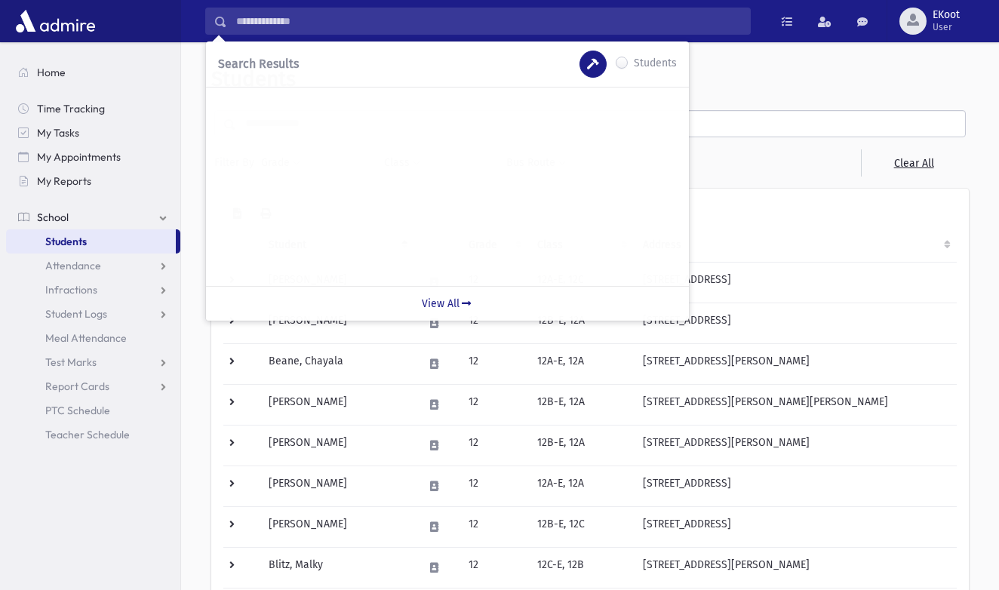
click at [602, 69] on button "button" at bounding box center [593, 64] width 27 height 27
click at [592, 69] on icon "button" at bounding box center [593, 64] width 12 height 11
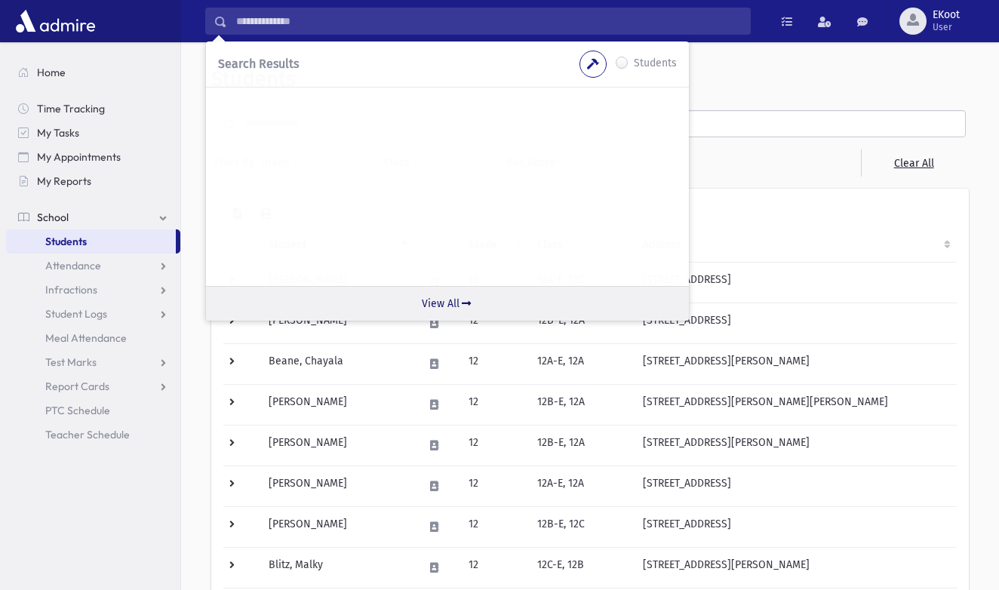
click at [456, 304] on link "View All" at bounding box center [447, 303] width 483 height 35
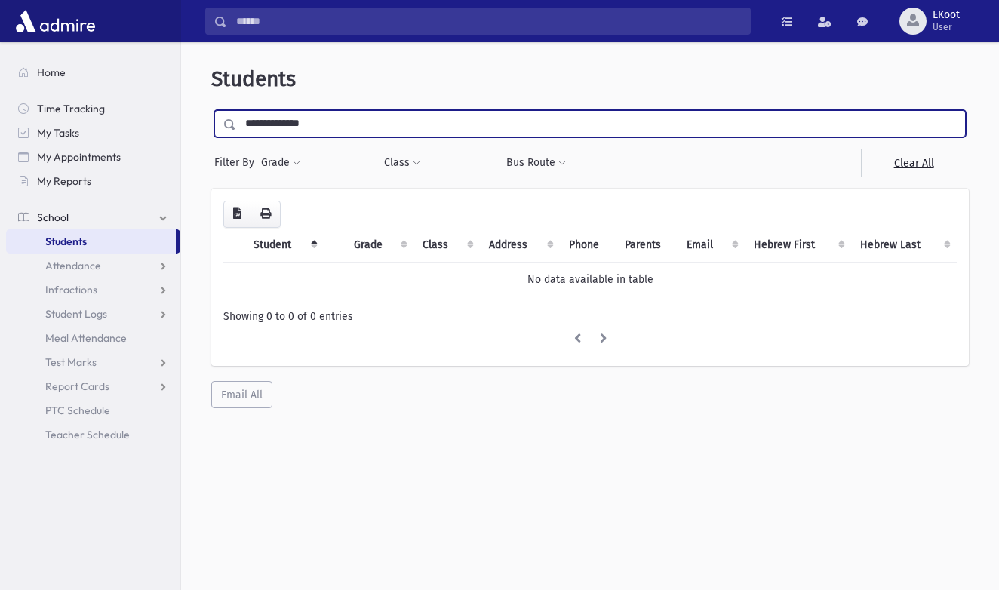
drag, startPoint x: 351, startPoint y: 125, endPoint x: 197, endPoint y: 99, distance: 156.2
click at [197, 99] on div "**********" at bounding box center [590, 237] width 806 height 378
click at [62, 34] on img at bounding box center [55, 21] width 87 height 30
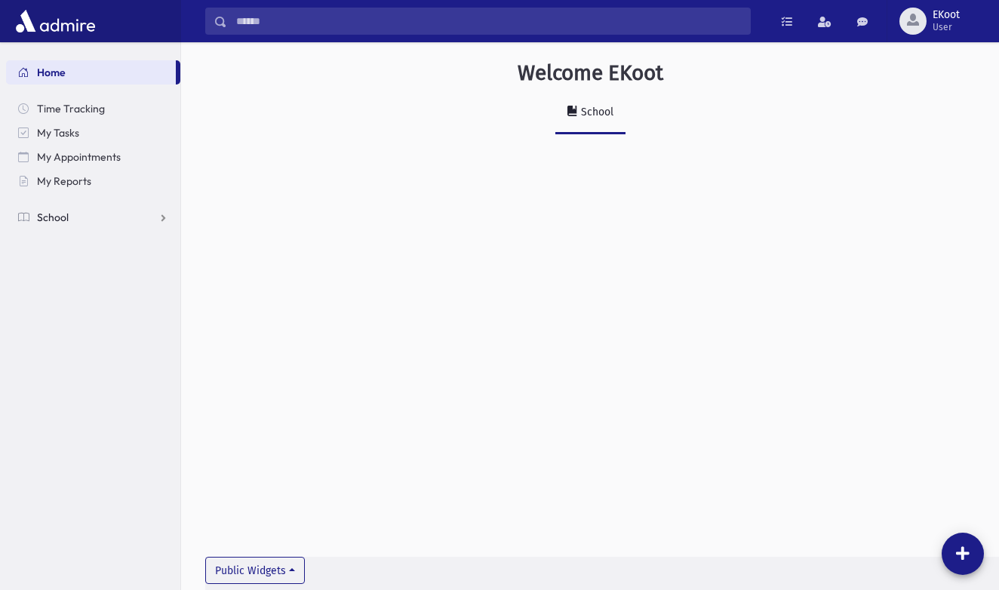
click at [89, 219] on link "School" at bounding box center [93, 217] width 174 height 24
click at [88, 217] on link "School" at bounding box center [93, 217] width 174 height 24
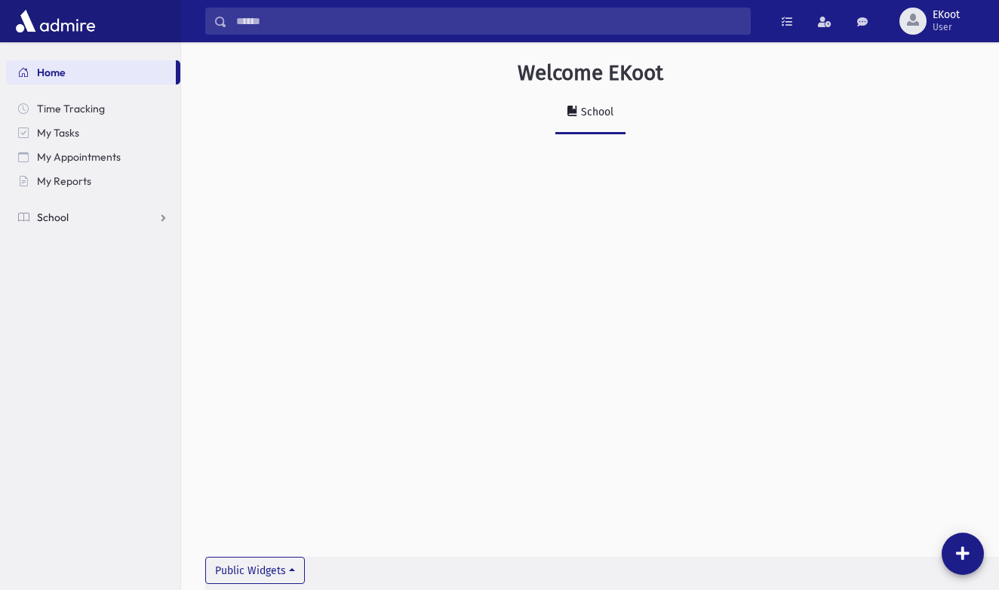
click at [88, 217] on link "School" at bounding box center [93, 217] width 174 height 24
click at [92, 288] on span "Infractions" at bounding box center [71, 290] width 52 height 14
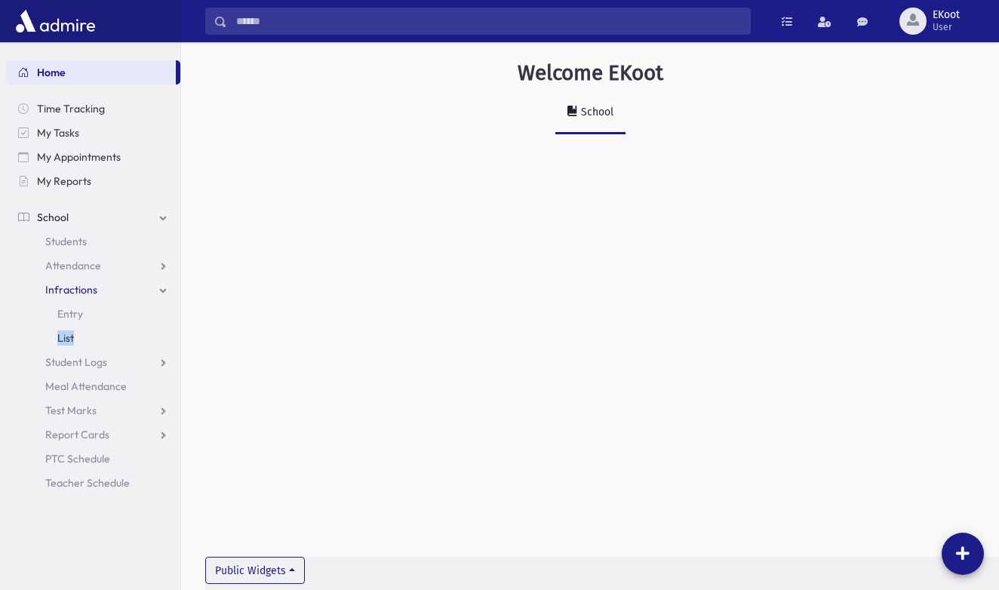
click at [63, 336] on span "List" at bounding box center [65, 338] width 17 height 14
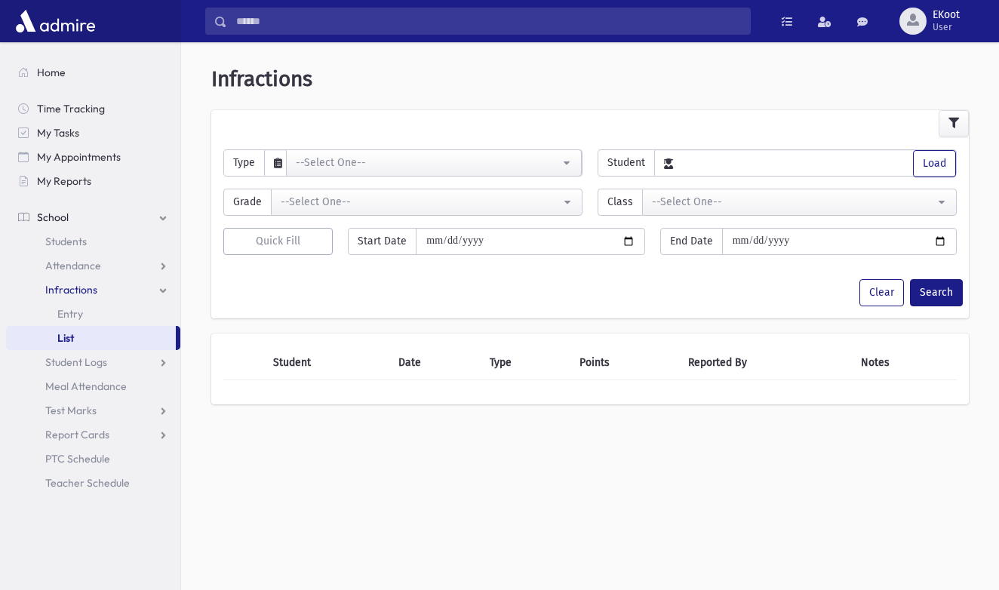
click at [66, 336] on span "List" at bounding box center [65, 338] width 17 height 14
click at [75, 305] on link "Entry" at bounding box center [93, 314] width 174 height 24
click at [69, 310] on span "Entry" at bounding box center [70, 314] width 26 height 14
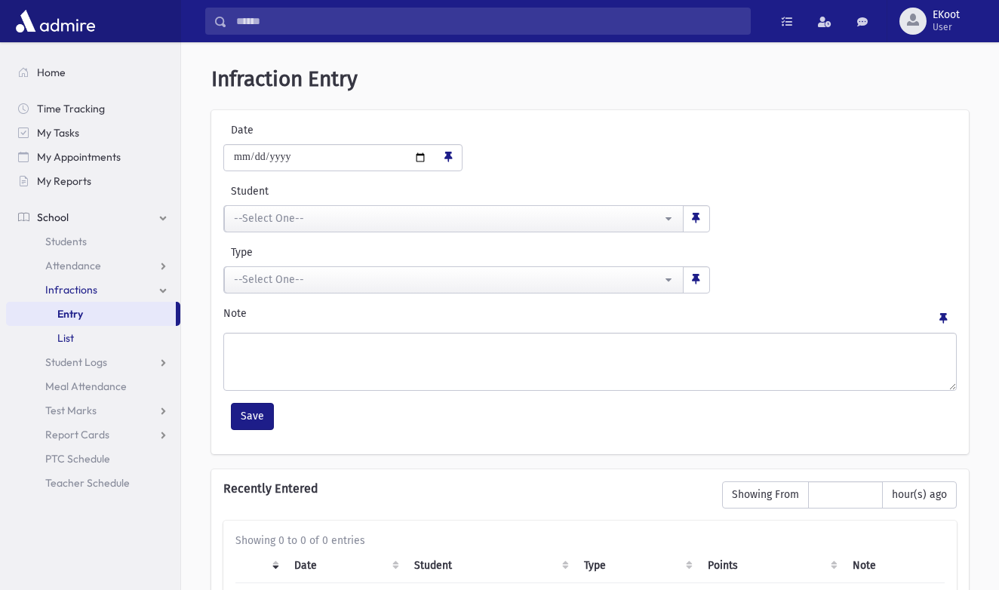
click at [113, 329] on link "List" at bounding box center [93, 338] width 174 height 24
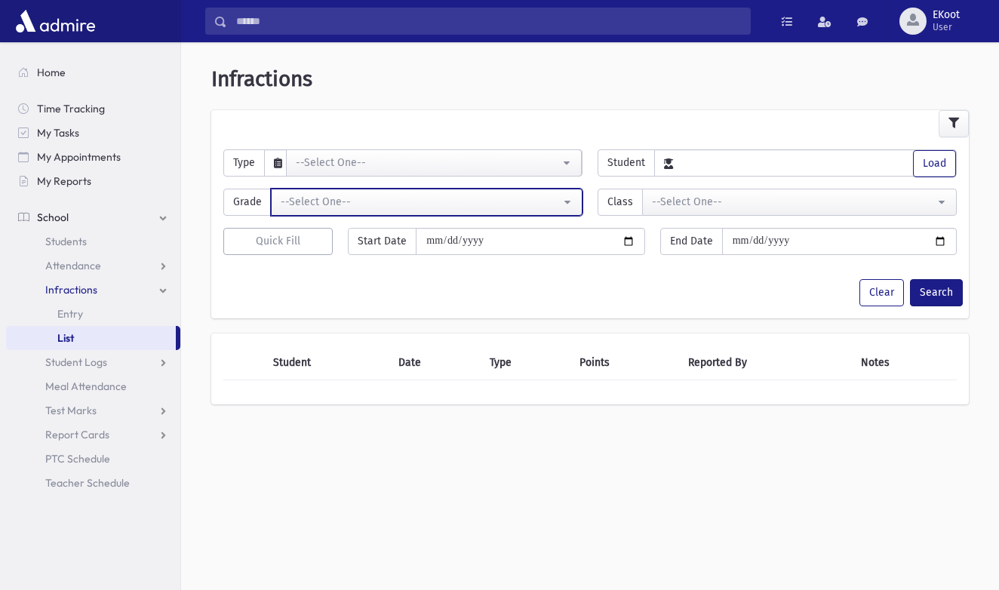
click at [328, 211] on button "--Select One--" at bounding box center [427, 202] width 312 height 27
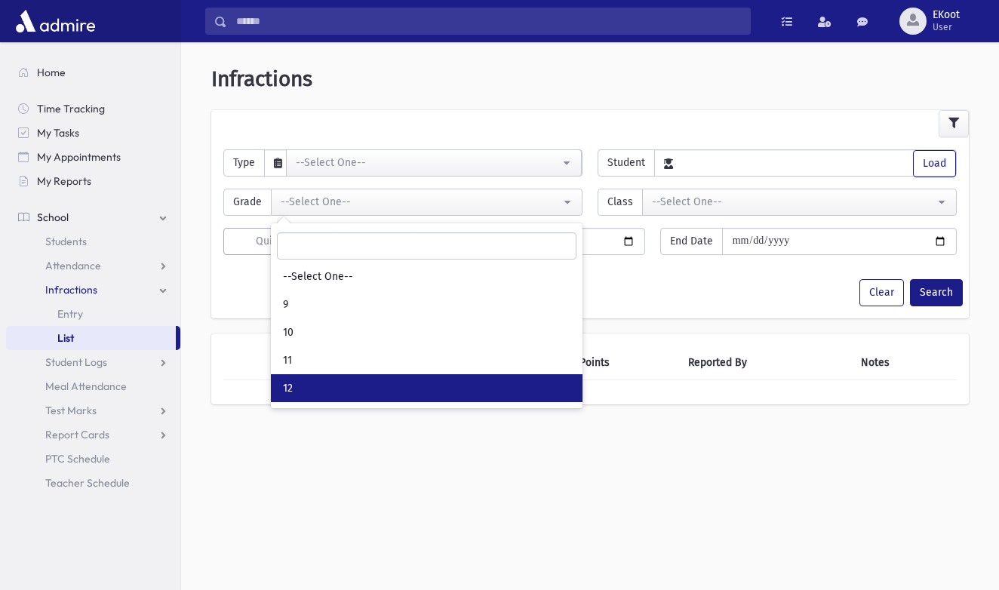
click at [336, 374] on link "12" at bounding box center [427, 388] width 312 height 28
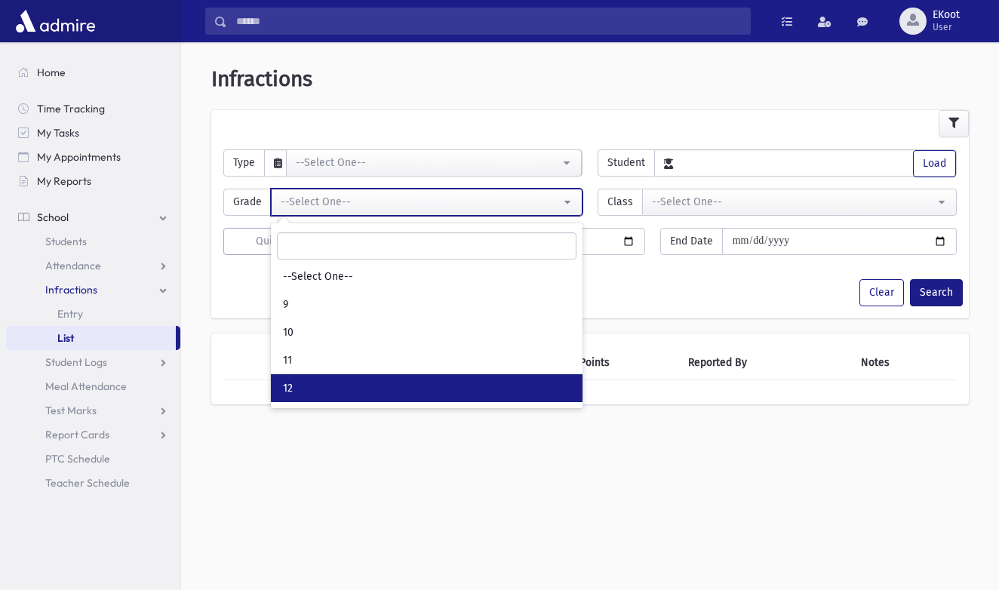
select select "*"
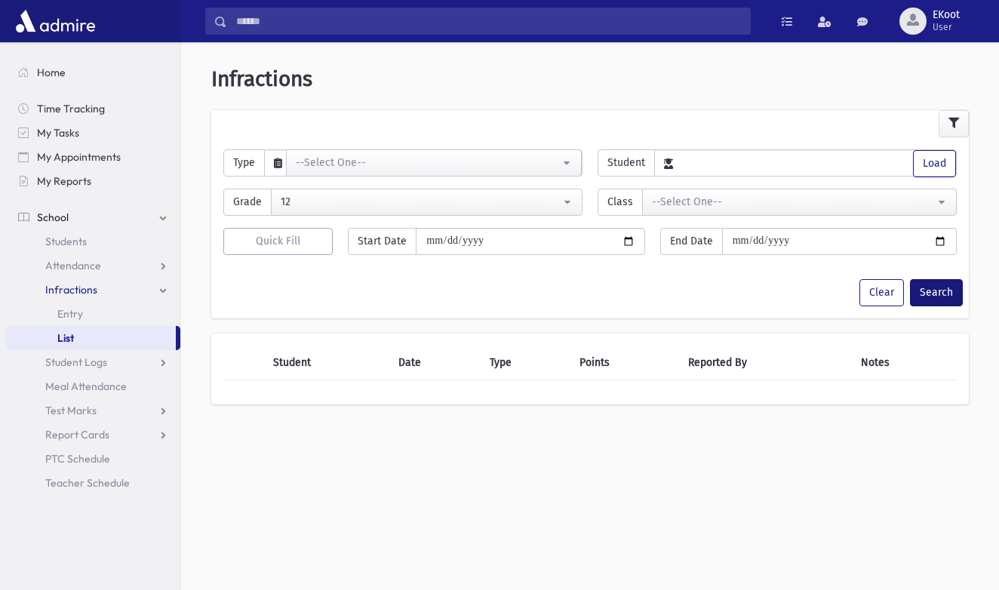
click at [931, 305] on button "Search" at bounding box center [936, 292] width 53 height 27
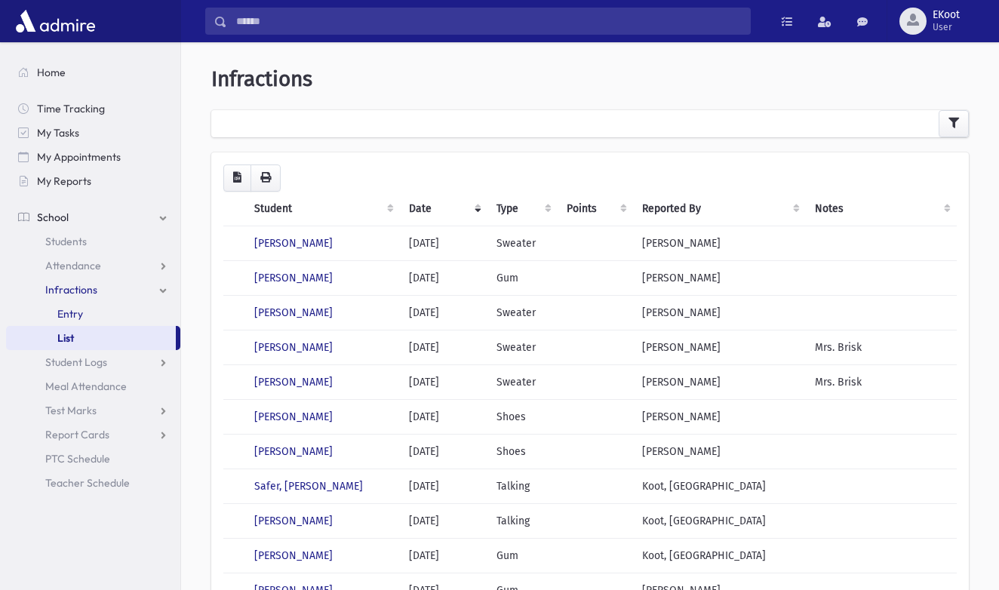
click at [112, 324] on ul "Entry List" at bounding box center [93, 326] width 174 height 48
click at [108, 319] on link "Student Logs" at bounding box center [93, 314] width 174 height 24
click at [86, 291] on span "Infractions" at bounding box center [71, 290] width 52 height 14
click at [75, 309] on span "Entry" at bounding box center [70, 314] width 26 height 14
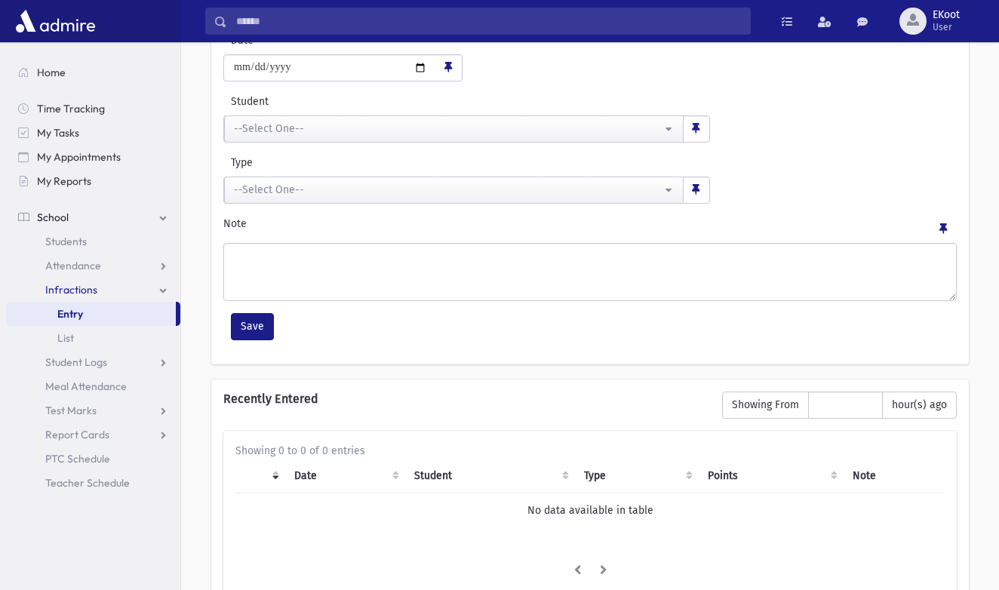
scroll to position [115, 0]
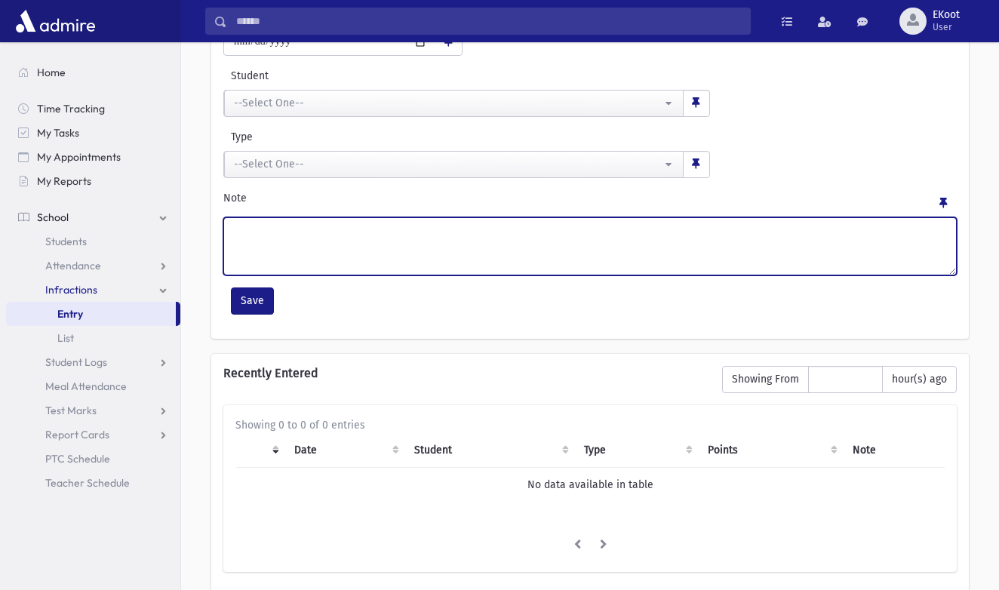
click at [260, 260] on textarea "Note" at bounding box center [590, 246] width 734 height 58
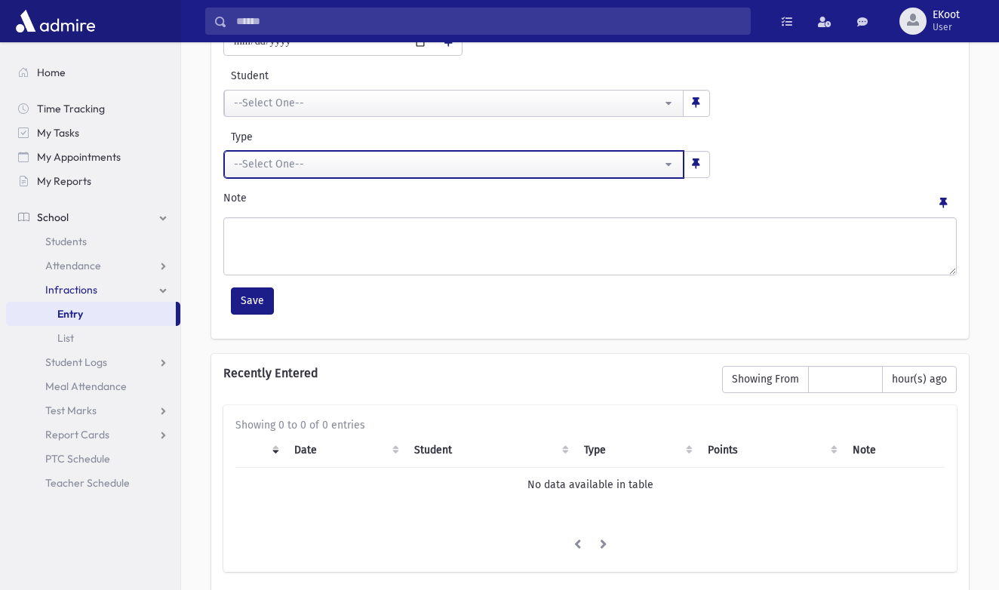
click at [372, 171] on div "--Select One--" at bounding box center [448, 164] width 428 height 17
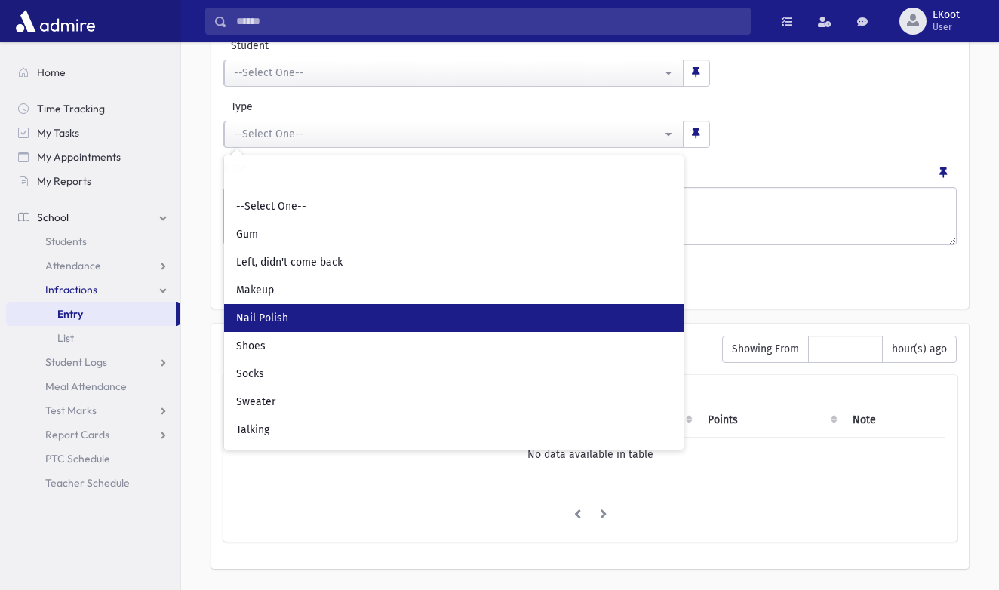
scroll to position [177, 0]
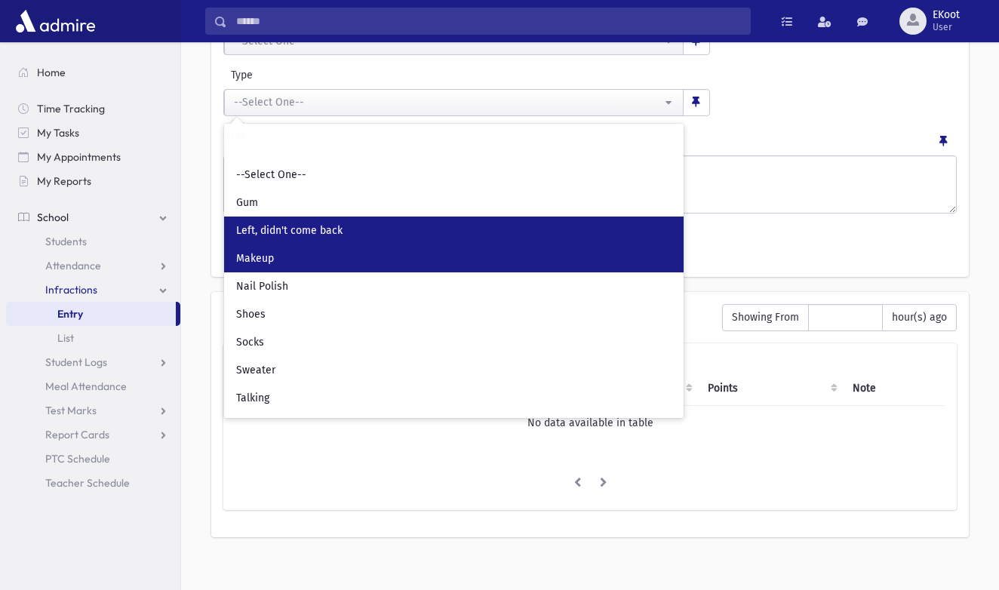
drag, startPoint x: 373, startPoint y: 254, endPoint x: 358, endPoint y: 243, distance: 17.8
click at [358, 243] on ul "--Select One-- Gum Left, didn't come back Makeup Nail Polish Shoes Socks Sweate…" at bounding box center [454, 286] width 460 height 251
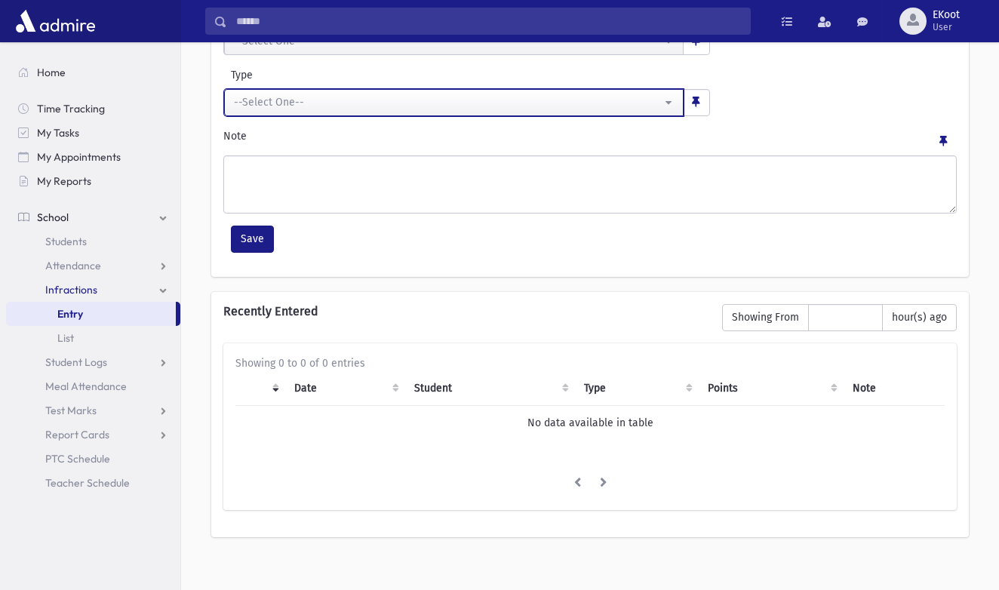
click at [288, 97] on div "--Select One--" at bounding box center [448, 102] width 428 height 16
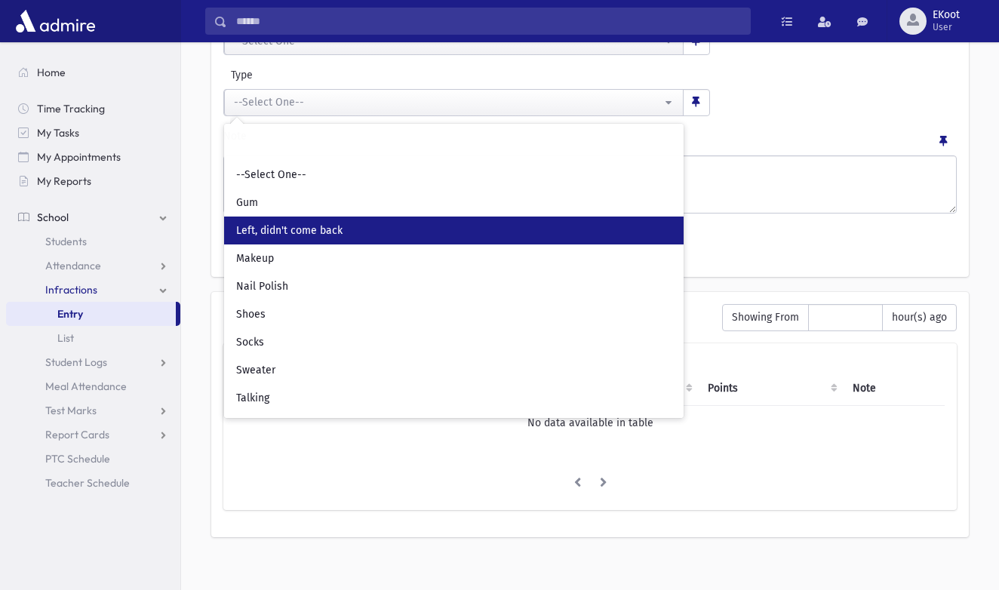
click at [292, 231] on span "Left, didn't come back" at bounding box center [289, 230] width 106 height 15
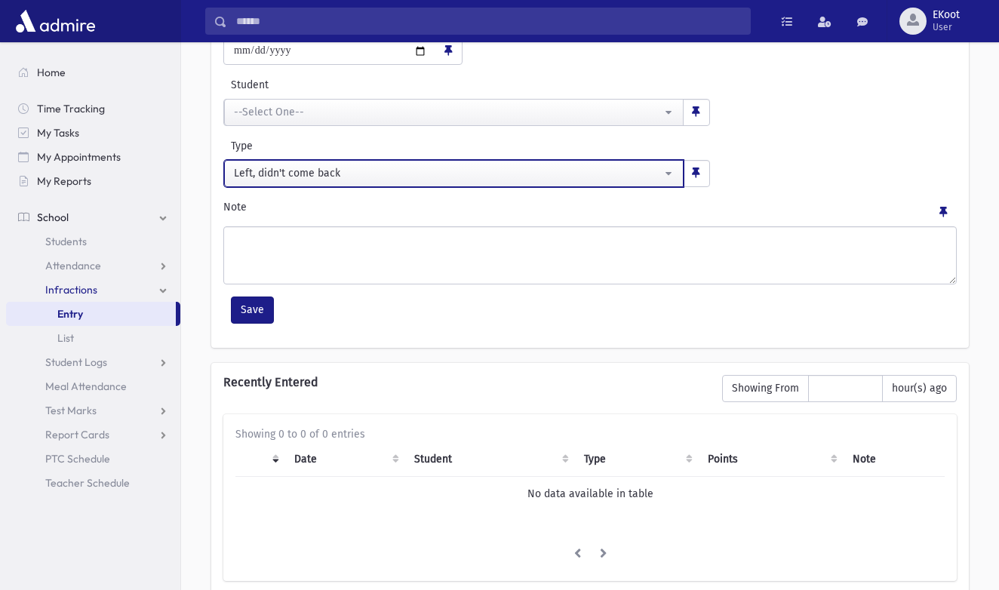
scroll to position [101, 0]
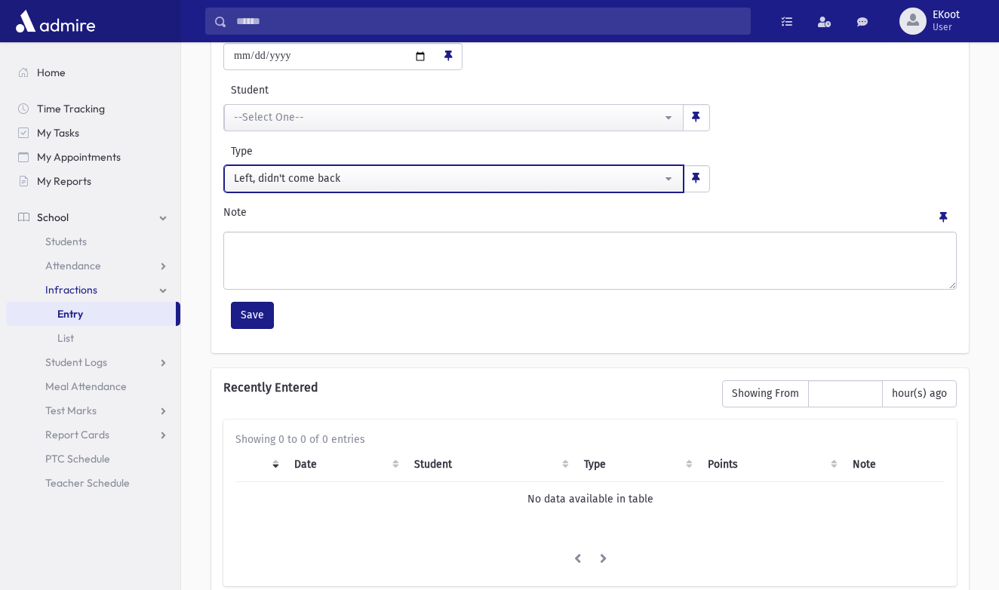
click at [326, 184] on div "Left, didn't come back" at bounding box center [448, 179] width 428 height 16
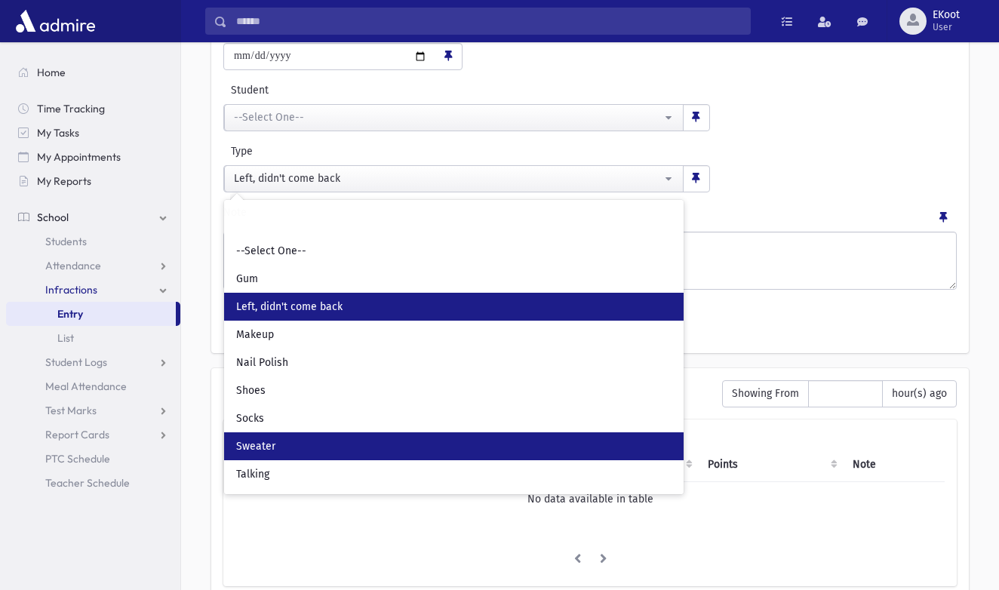
click at [288, 445] on link "Sweater" at bounding box center [454, 446] width 460 height 28
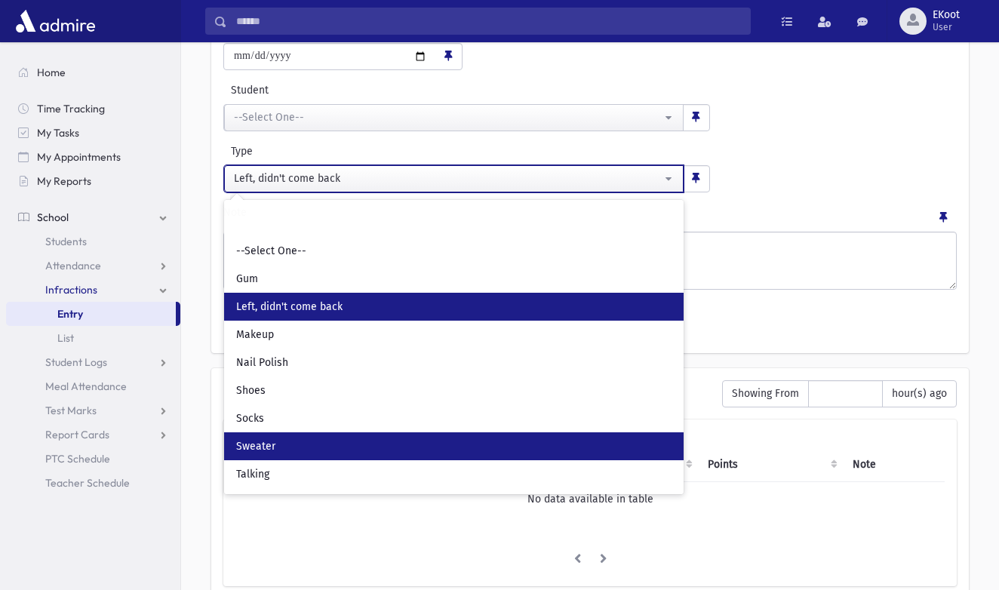
select select "*"
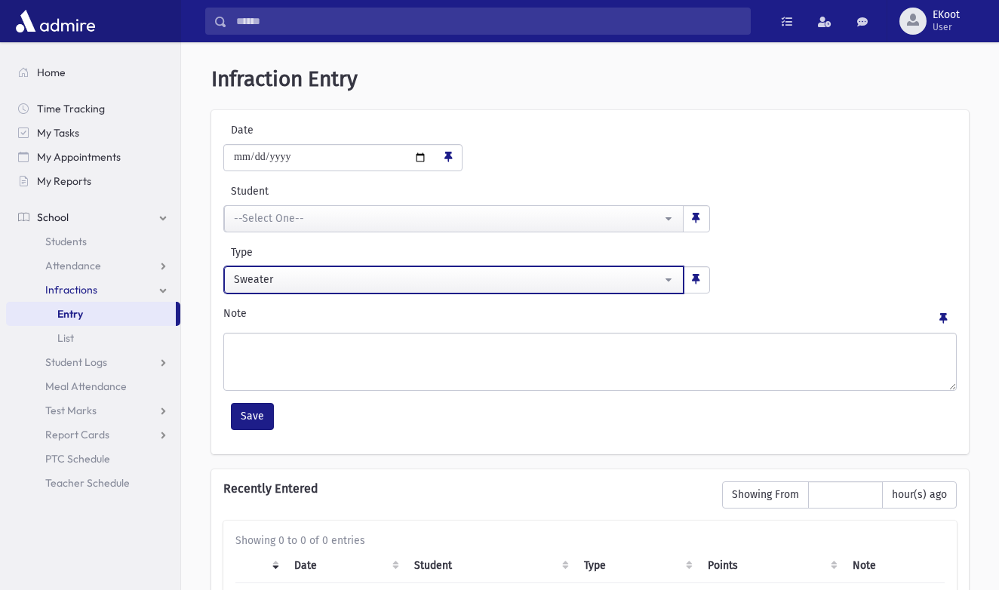
scroll to position [0, 0]
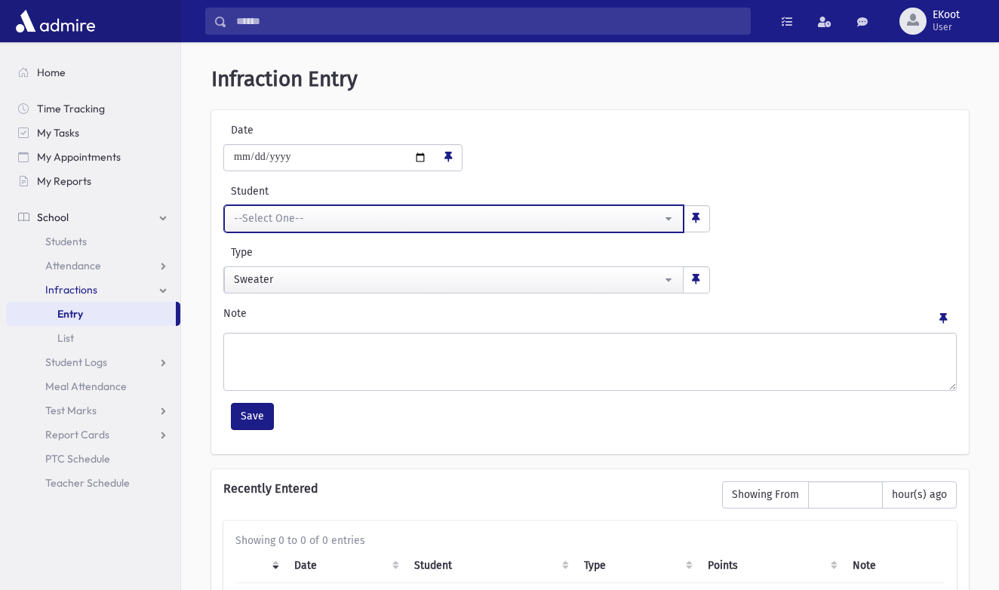
click at [315, 217] on div "--Select One--" at bounding box center [448, 219] width 428 height 16
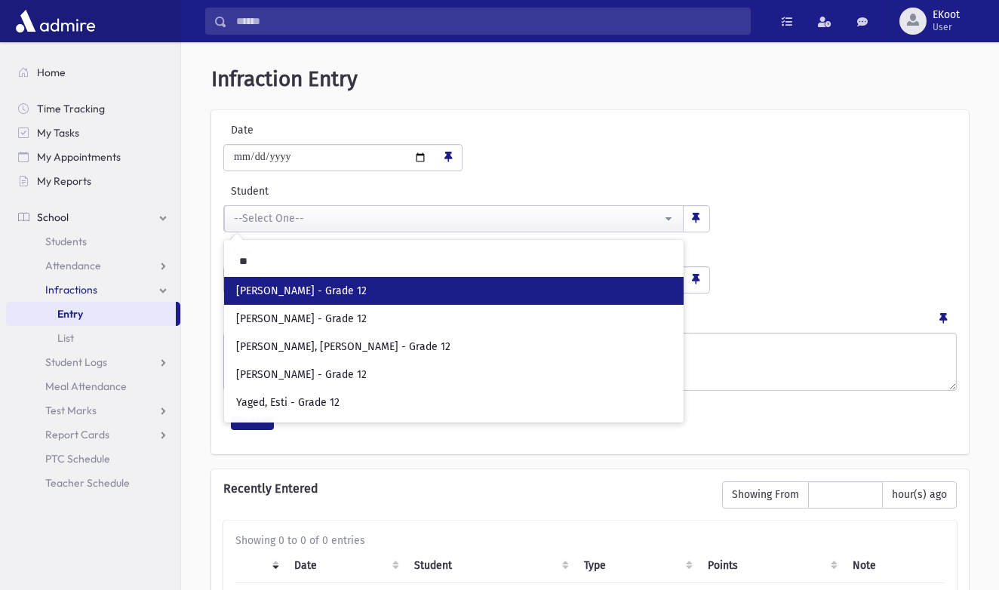
type input "*"
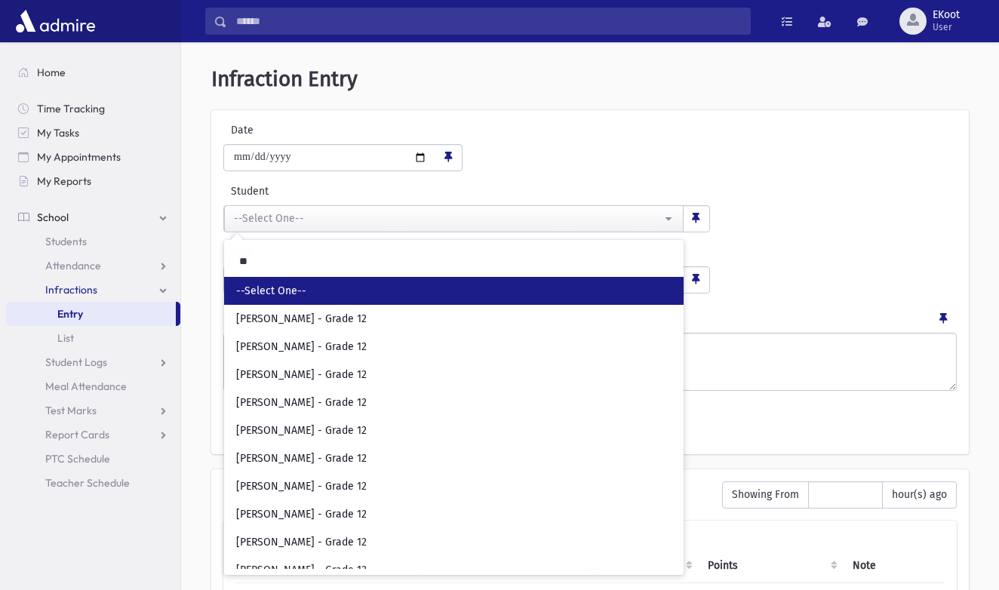
type input "*"
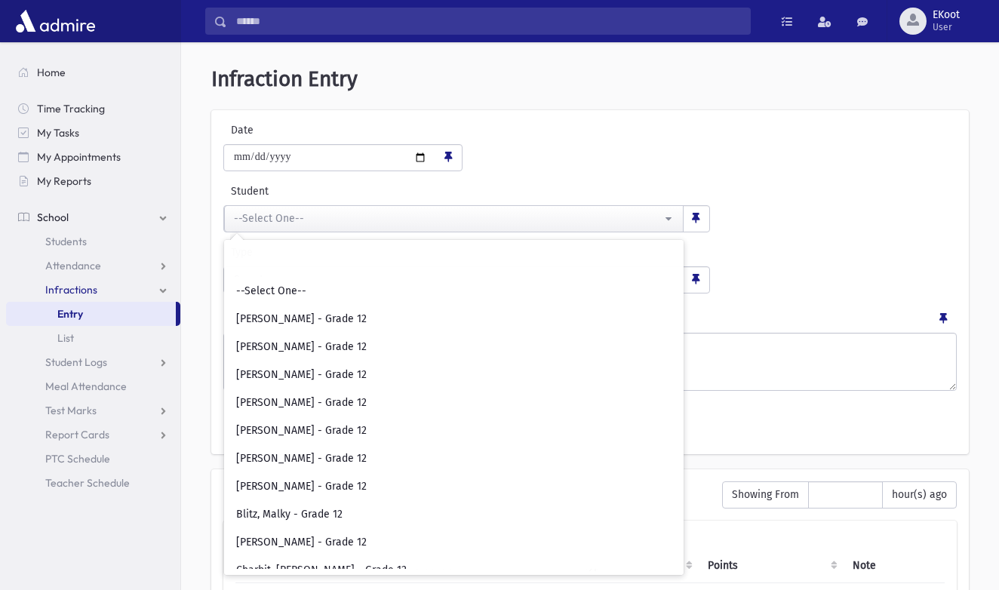
click at [669, 105] on div "**********" at bounding box center [590, 398] width 806 height 700
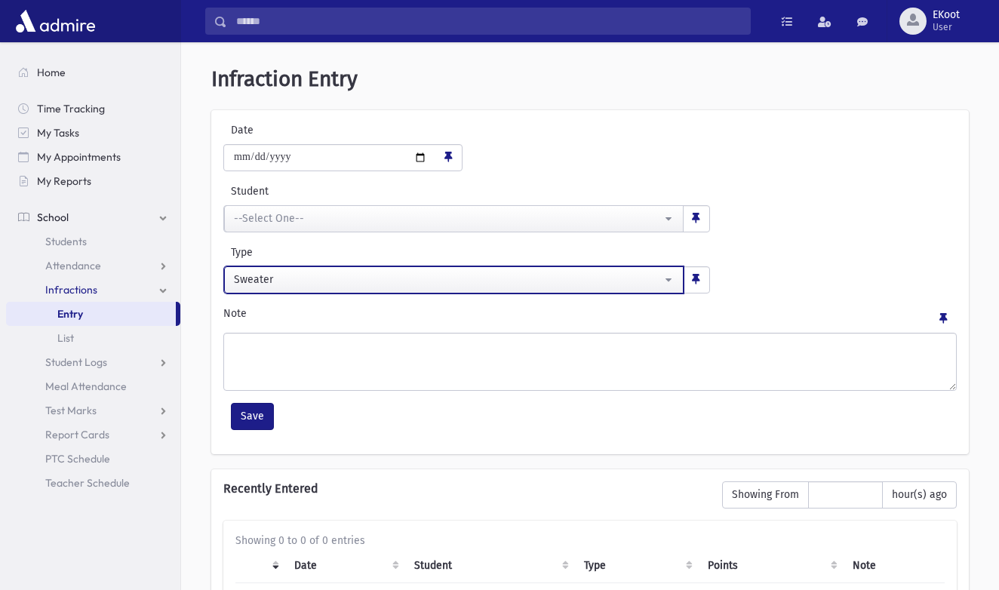
click at [353, 285] on div "Sweater" at bounding box center [448, 280] width 428 height 16
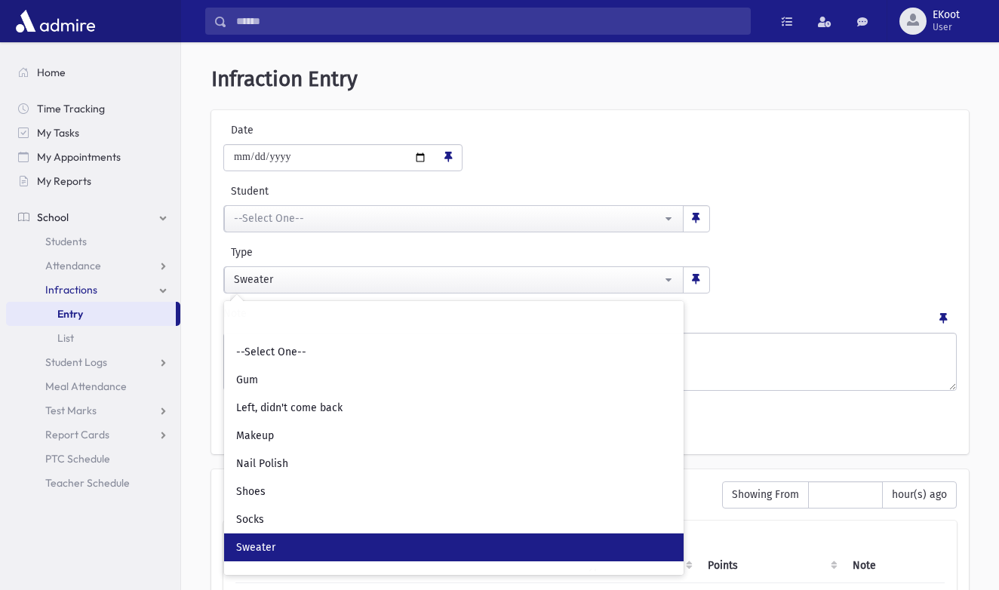
click at [500, 189] on label "Student" at bounding box center [385, 191] width 325 height 16
click at [454, 205] on select "**********" at bounding box center [454, 218] width 1 height 27
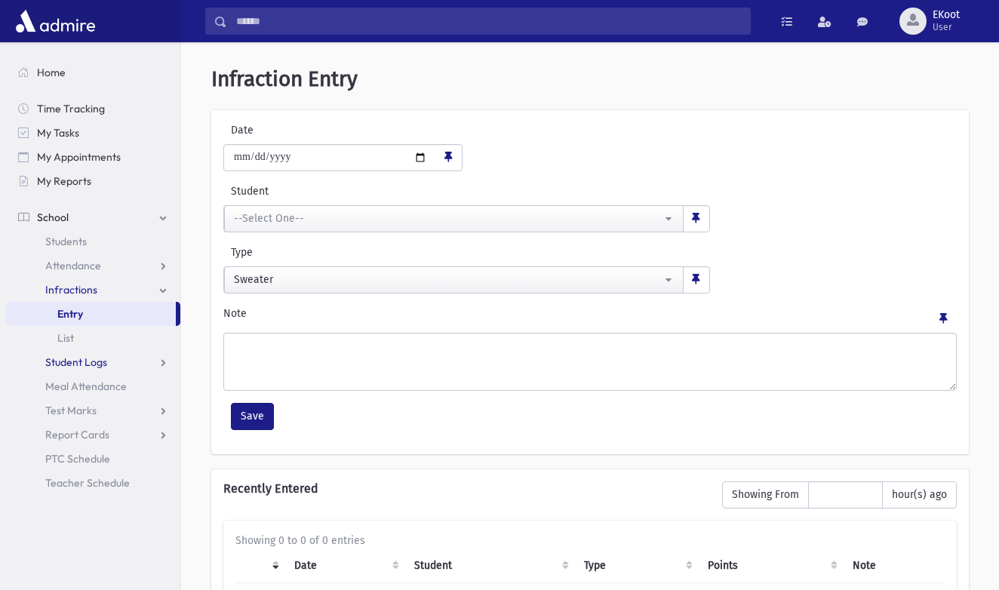
click at [102, 365] on span "Student Logs" at bounding box center [76, 362] width 62 height 14
click at [76, 394] on link "Entry" at bounding box center [93, 386] width 174 height 24
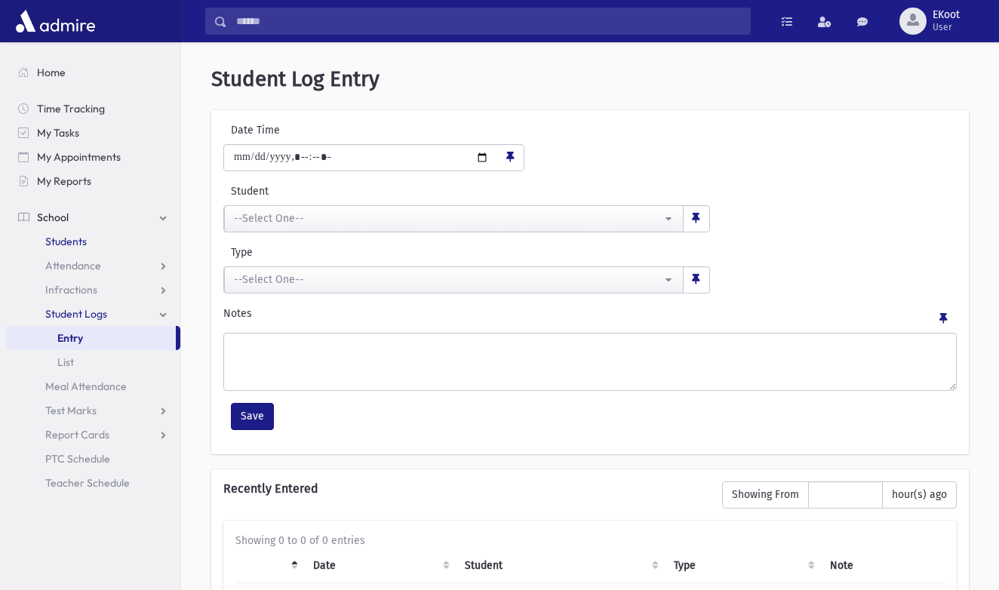
click at [66, 241] on span "Students" at bounding box center [66, 242] width 42 height 14
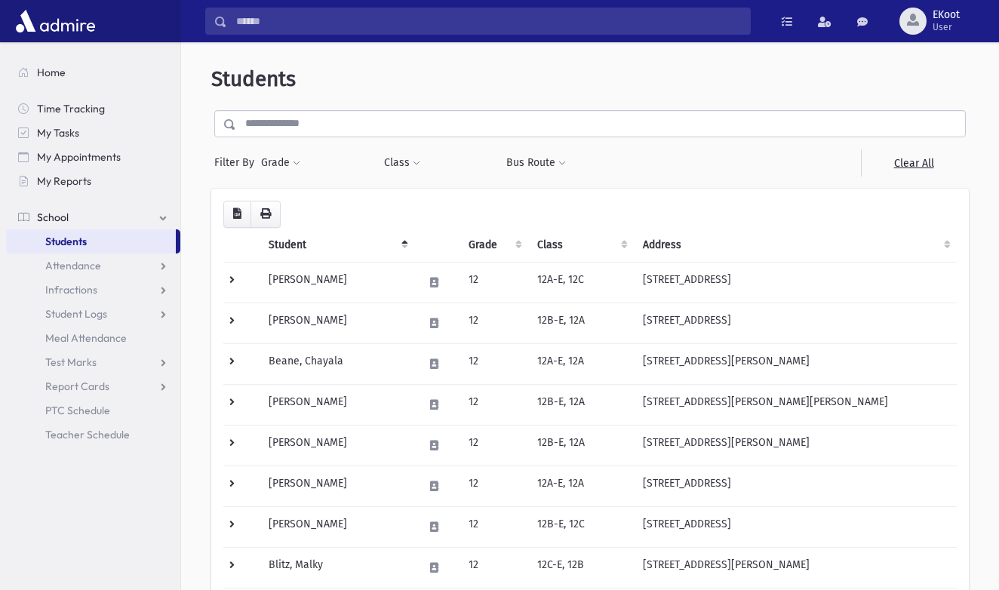
click at [401, 242] on th "Student" at bounding box center [337, 245] width 155 height 35
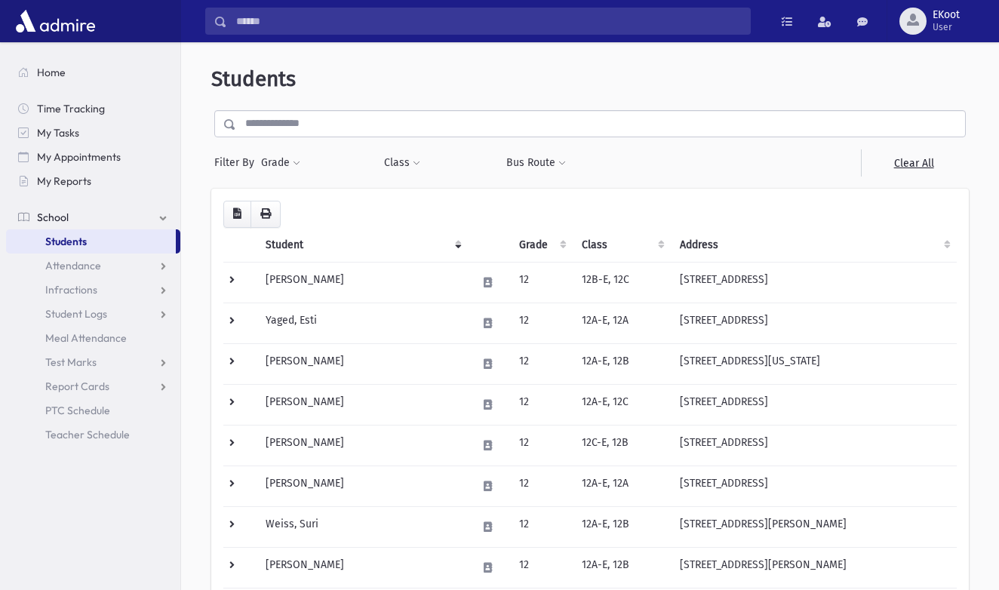
click at [401, 242] on th "Student" at bounding box center [362, 245] width 211 height 35
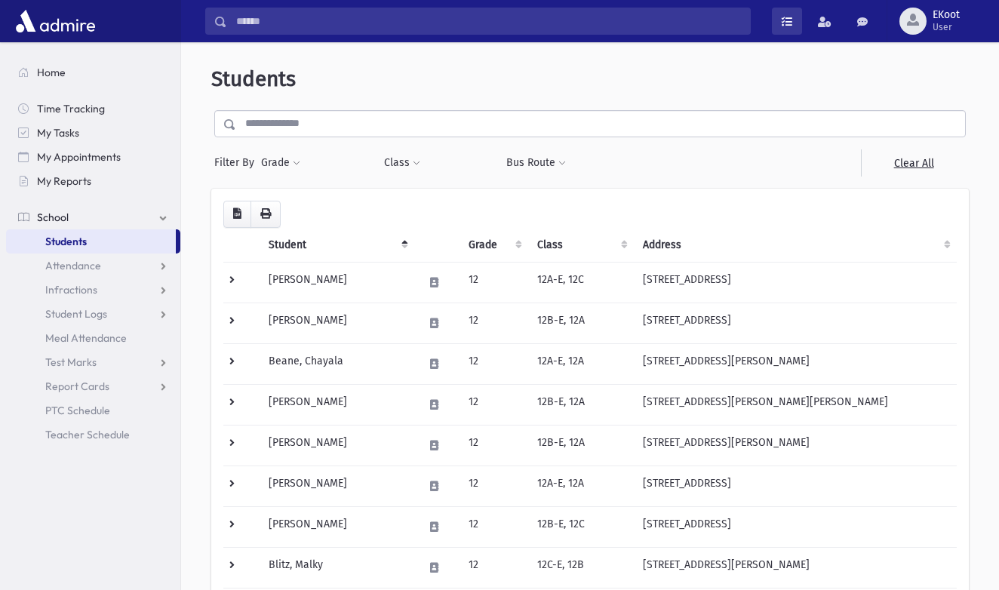
click at [787, 21] on span at bounding box center [787, 22] width 11 height 11
click at [852, 16] on link at bounding box center [863, 21] width 30 height 27
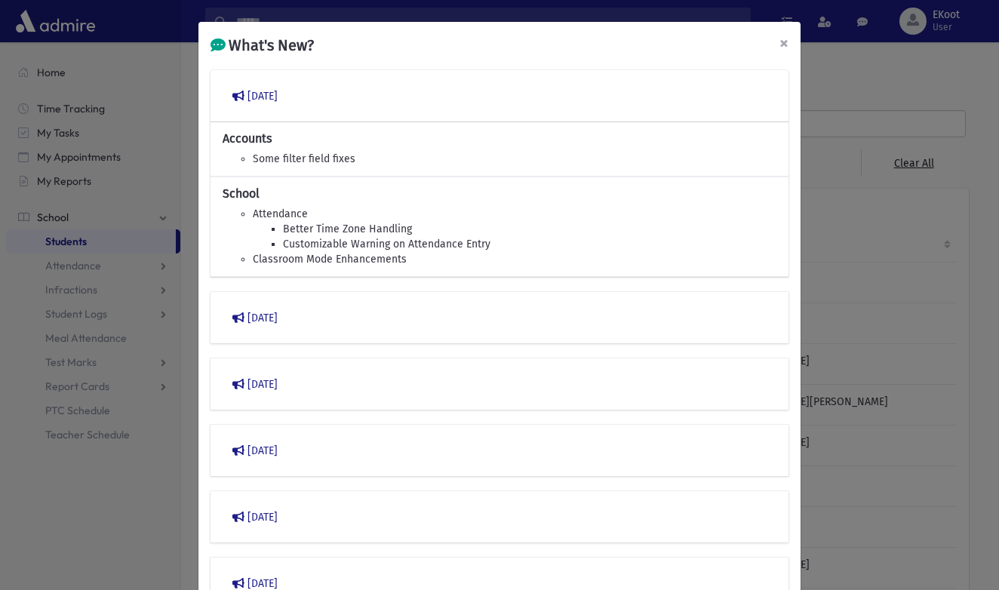
click at [776, 40] on button "×" at bounding box center [784, 43] width 33 height 42
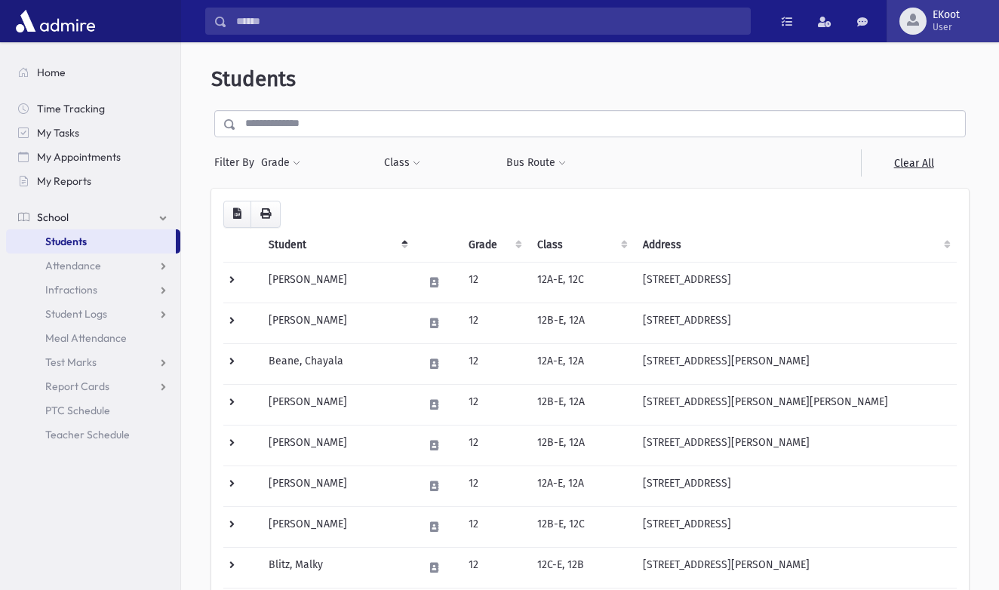
click at [905, 28] on div "button" at bounding box center [913, 21] width 27 height 27
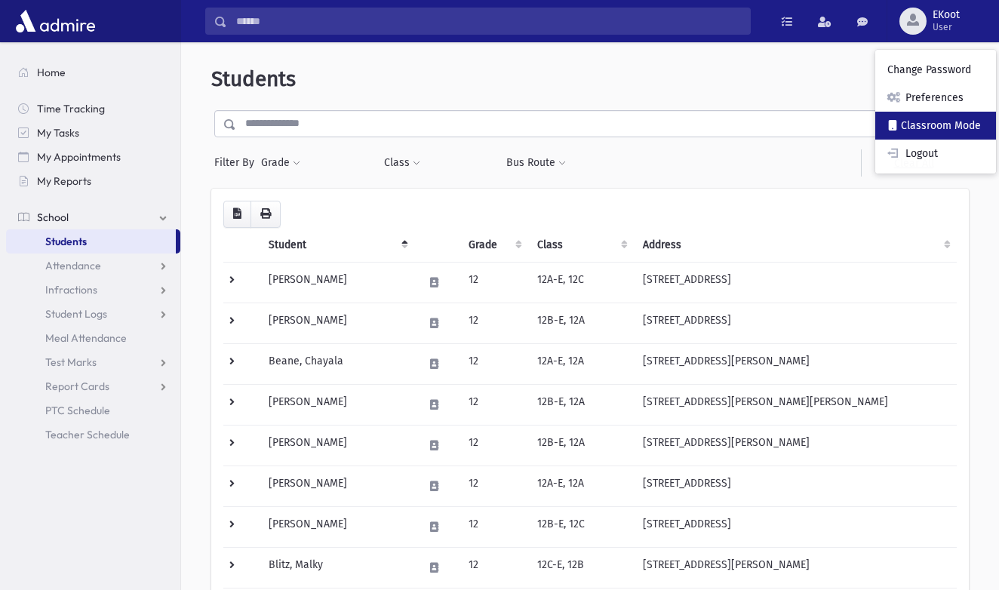
click at [903, 119] on link "Classroom Mode" at bounding box center [935, 126] width 121 height 28
